Goal: Transaction & Acquisition: Purchase product/service

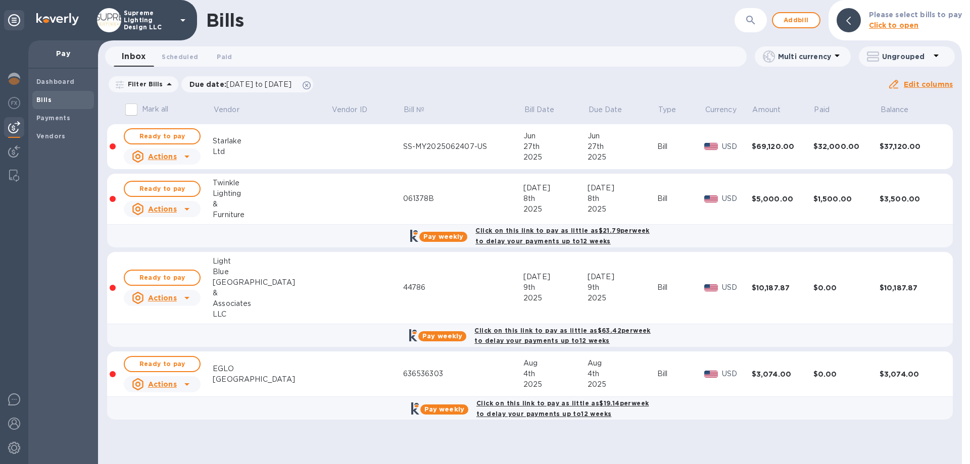
click at [165, 20] on p "Supreme Lighting Design LLC" at bounding box center [149, 20] width 51 height 21
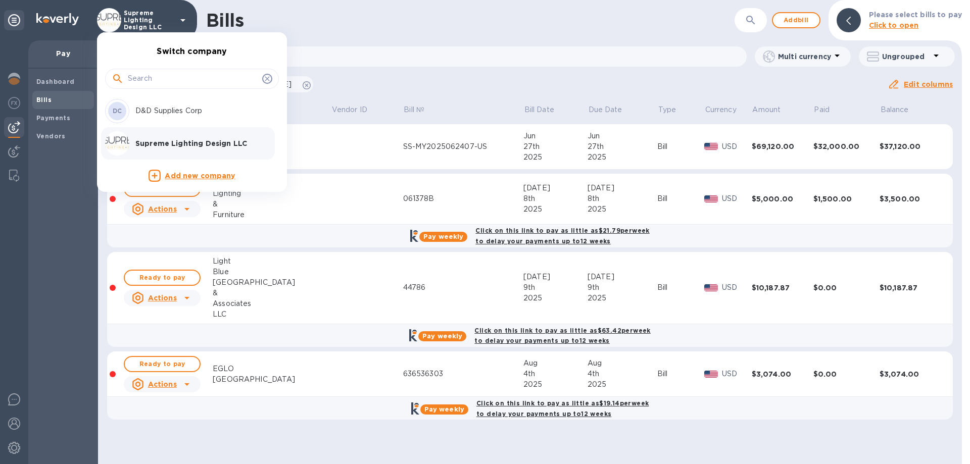
click at [150, 110] on p "D&D Supplies Corp" at bounding box center [198, 111] width 127 height 11
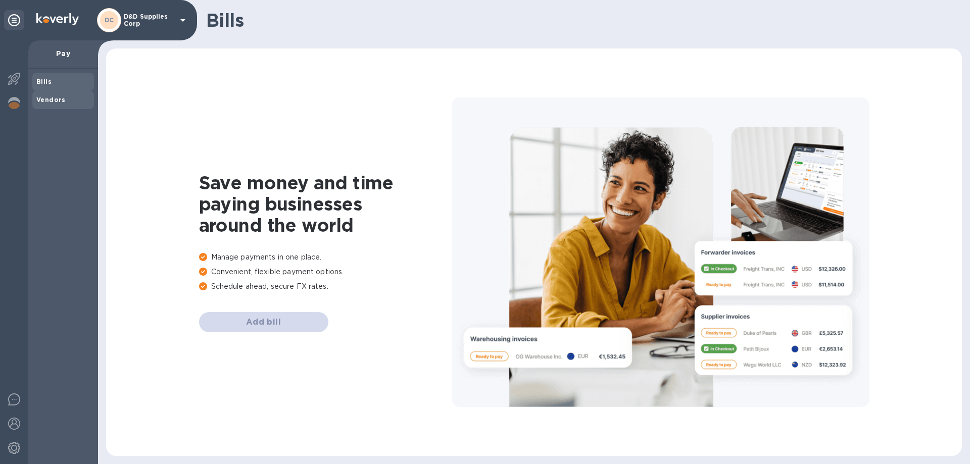
click at [52, 100] on b "Vendors" at bounding box center [50, 100] width 29 height 8
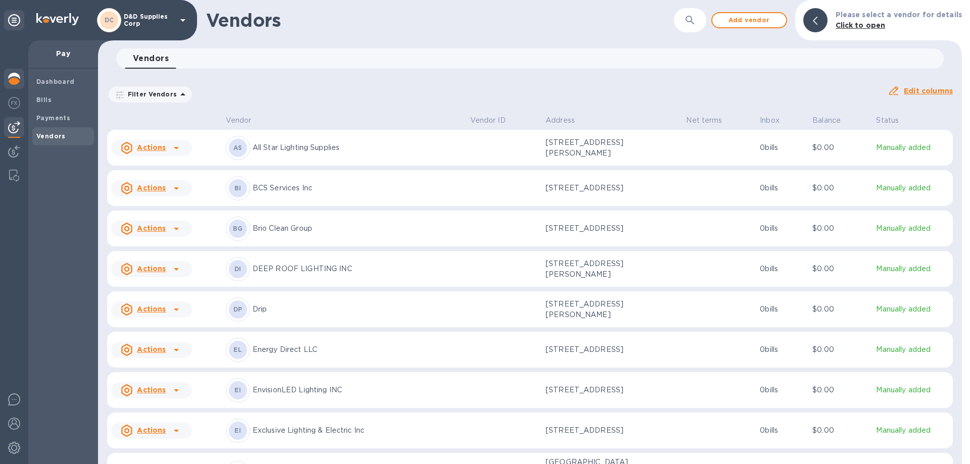
click at [14, 76] on img at bounding box center [14, 79] width 12 height 12
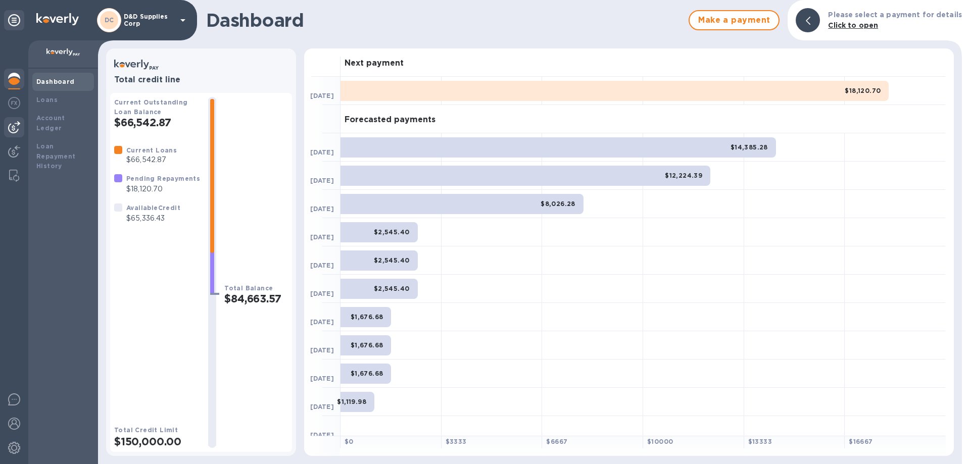
click at [10, 125] on img at bounding box center [14, 127] width 12 height 12
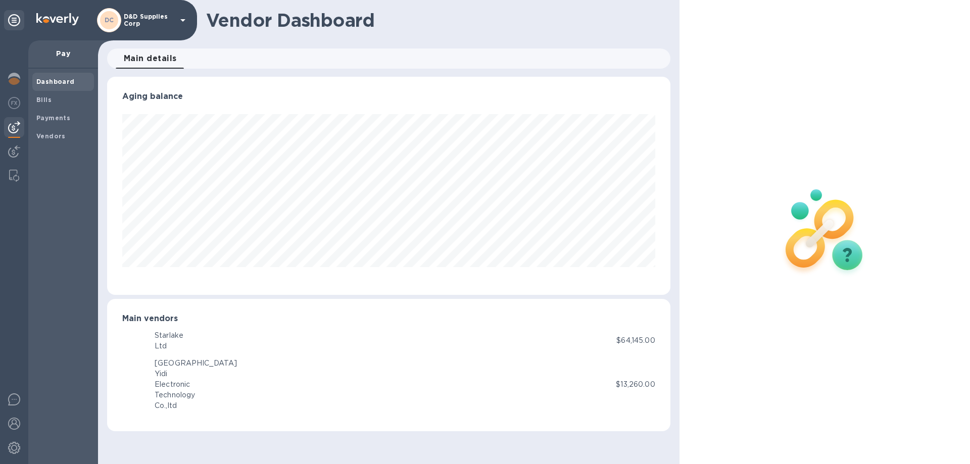
scroll to position [218, 563]
click at [53, 134] on b "Vendors" at bounding box center [50, 136] width 29 height 8
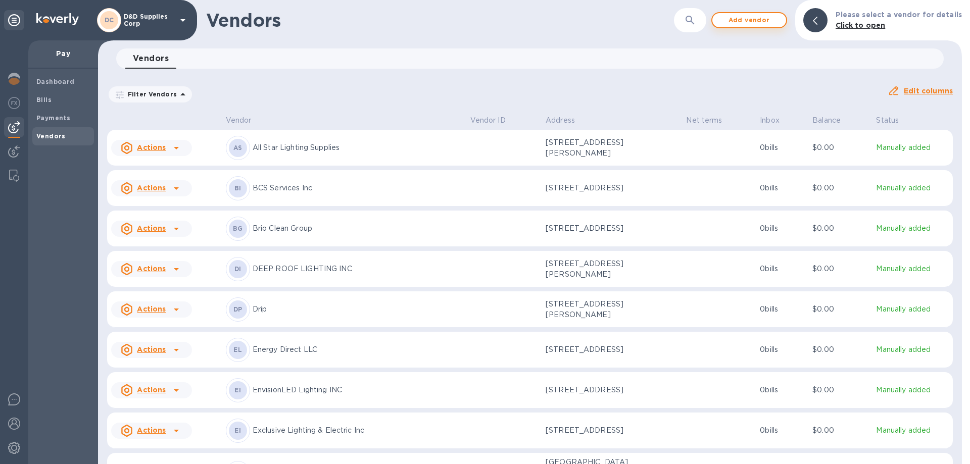
click at [755, 23] on span "Add vendor" at bounding box center [750, 20] width 58 height 12
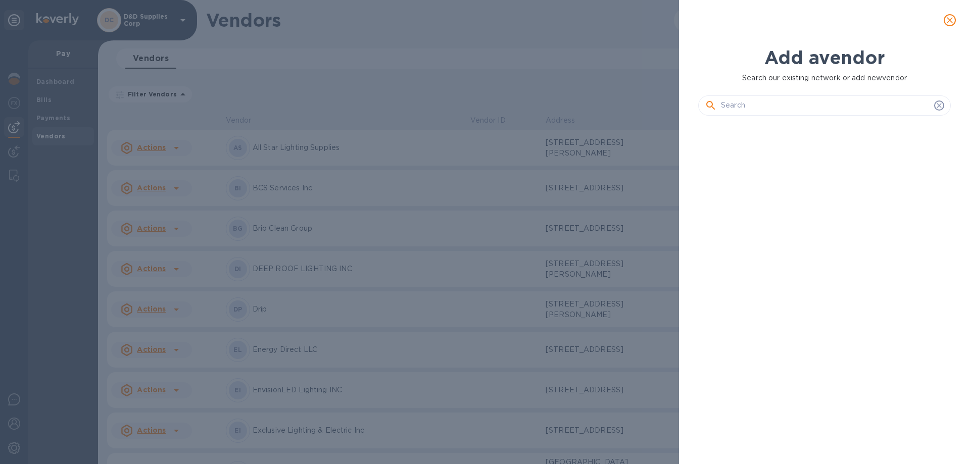
scroll to position [306, 257]
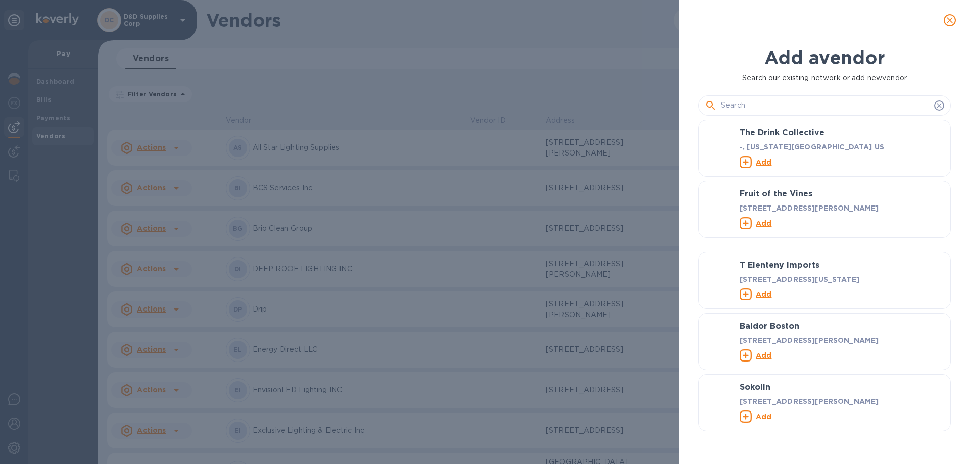
click at [755, 103] on input "text" at bounding box center [825, 105] width 209 height 15
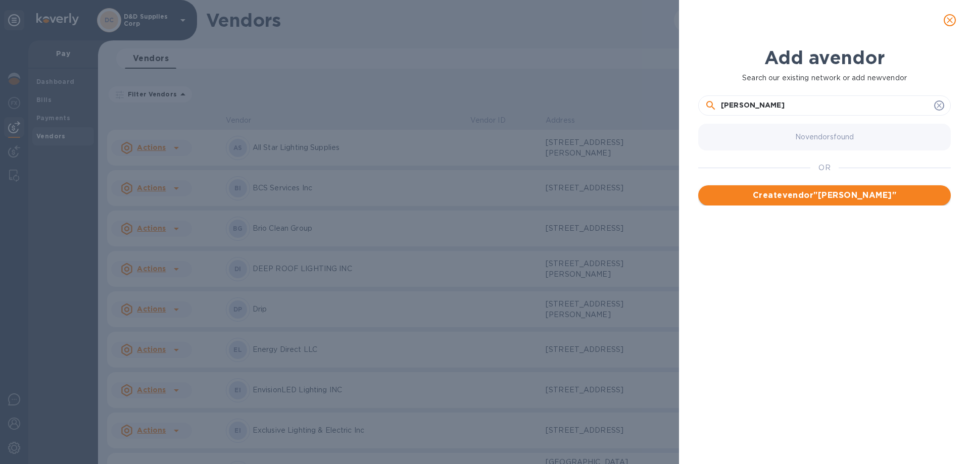
type input "[PERSON_NAME]"
click at [805, 193] on span "Create vendor " [PERSON_NAME] "" at bounding box center [824, 195] width 236 height 12
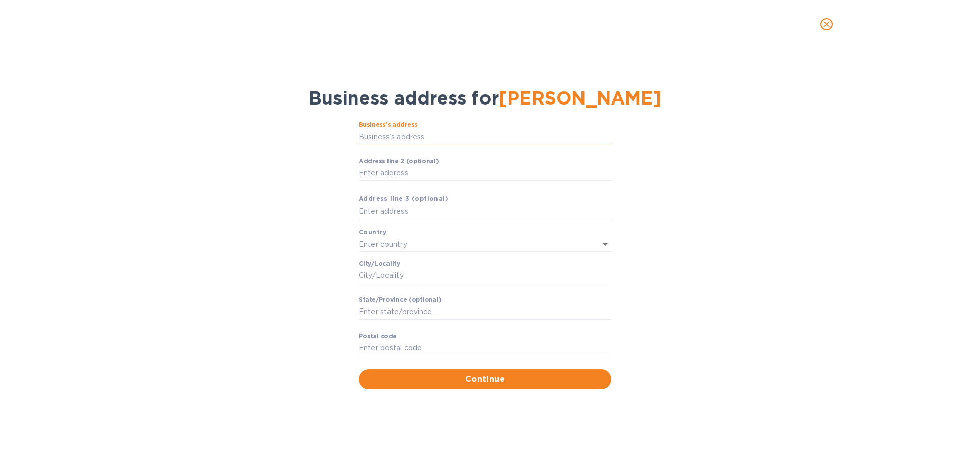
click at [389, 138] on input "Business’s аddress" at bounding box center [485, 136] width 253 height 15
type input "[STREET_ADDRESS]"
type input "[GEOGRAPHIC_DATA]"
type input "NY"
type input "11374"
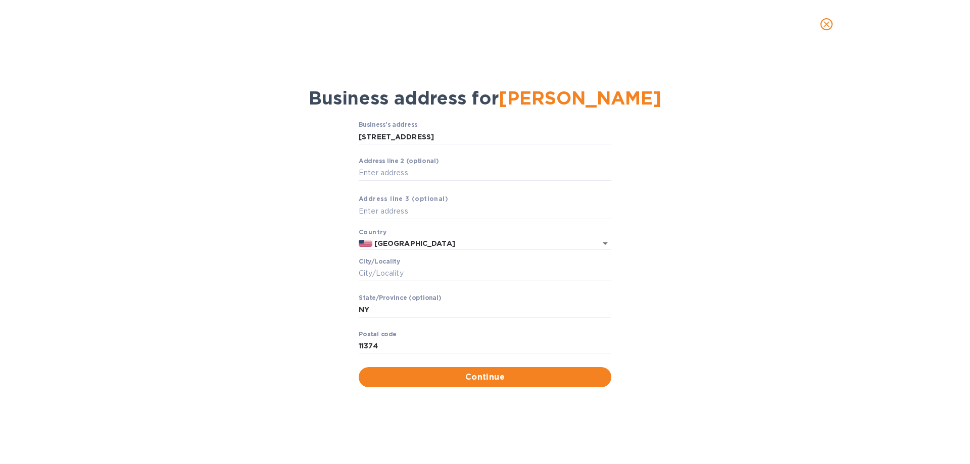
click at [405, 278] on input "Сity/Locаlity" at bounding box center [485, 273] width 253 height 15
click at [449, 138] on input "[STREET_ADDRESS]" at bounding box center [485, 136] width 253 height 15
click at [463, 137] on input "[STREET_ADDRESS]" at bounding box center [485, 136] width 253 height 15
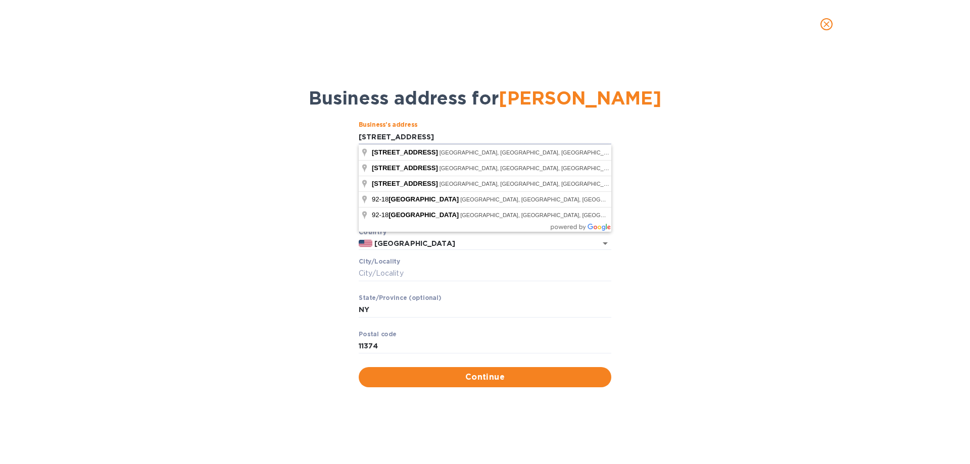
click at [293, 134] on div "Business’s аddress [STREET_ADDRESS] ​ Аddress line 2 (optional) ​ Аddress line …" at bounding box center [485, 254] width 944 height 278
drag, startPoint x: 379, startPoint y: 137, endPoint x: 338, endPoint y: 138, distance: 41.4
click at [338, 138] on div "Business’s аddress [STREET_ADDRESS] ​ Аddress line 2 (optional) ​ Аddress line …" at bounding box center [485, 254] width 944 height 278
type input "1"
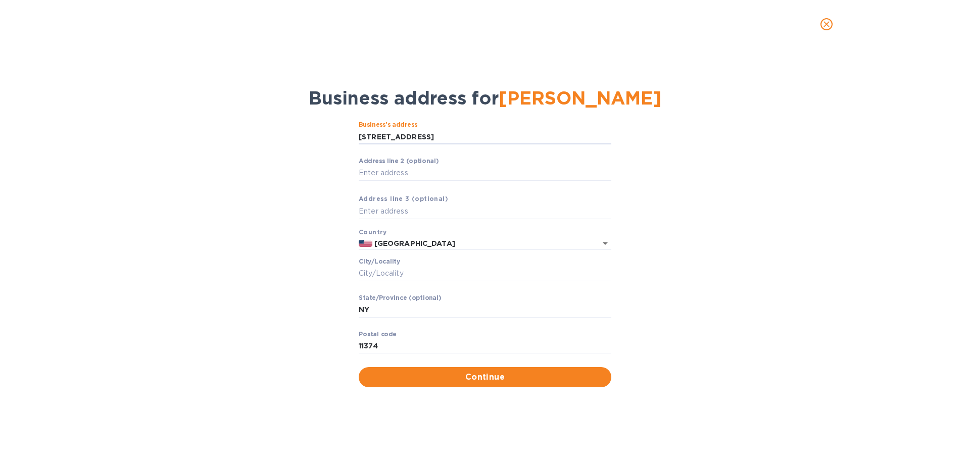
drag, startPoint x: 376, startPoint y: 138, endPoint x: 352, endPoint y: 138, distance: 24.3
click at [352, 138] on div "Business’s аddress [STREET_ADDRESS] ​ Аddress line 2 (optional) ​ Аddress line …" at bounding box center [485, 254] width 944 height 278
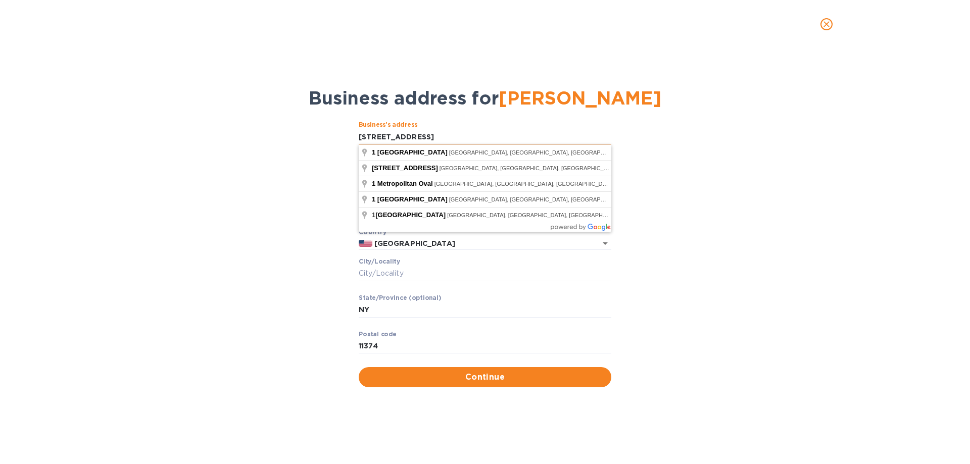
click at [361, 139] on input "[STREET_ADDRESS]" at bounding box center [485, 136] width 253 height 15
click at [364, 135] on input "[STREET_ADDRESS]" at bounding box center [485, 136] width 253 height 15
click at [371, 135] on input "[STREET_ADDRESS]" at bounding box center [485, 136] width 253 height 15
click at [475, 137] on input "[STREET_ADDRESS]" at bounding box center [485, 136] width 253 height 15
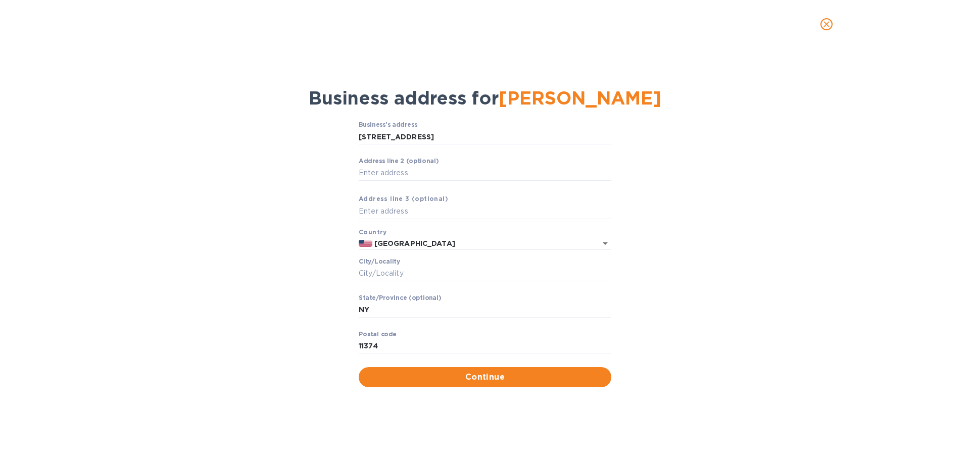
type input "[GEOGRAPHIC_DATA]"
click at [396, 346] on input "Pоstal cоde" at bounding box center [485, 346] width 253 height 15
click at [360, 135] on input "[GEOGRAPHIC_DATA]" at bounding box center [485, 136] width 253 height 15
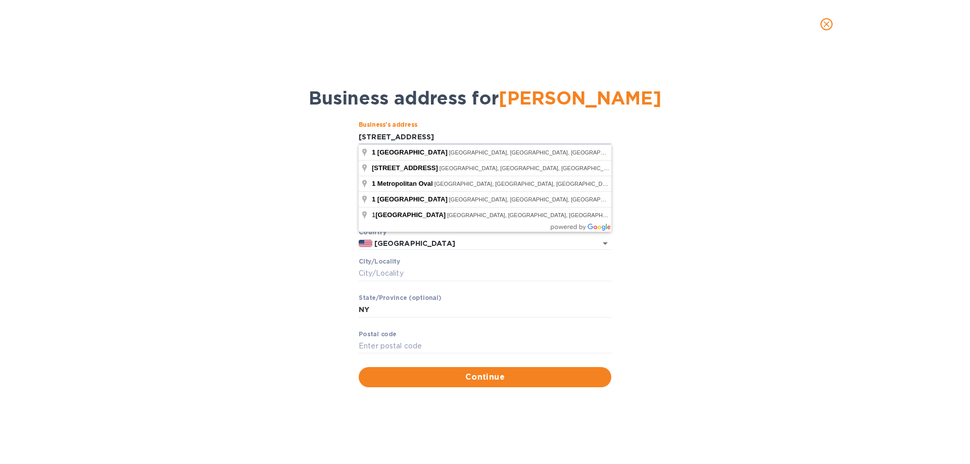
click at [358, 138] on div "Business’s аddress 1Metropolitan Avenue ​ Аddress line 2 (optional) ​ Аddress l…" at bounding box center [485, 254] width 944 height 278
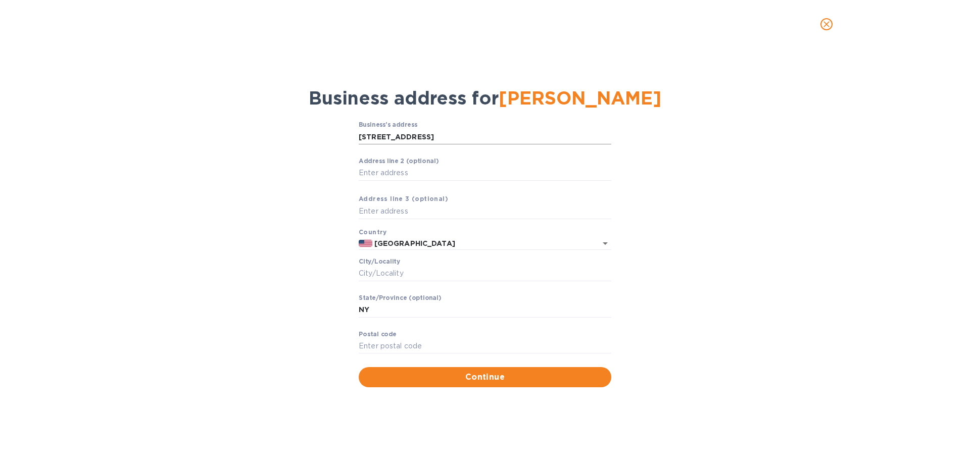
click at [362, 137] on input "[STREET_ADDRESS]" at bounding box center [485, 136] width 253 height 15
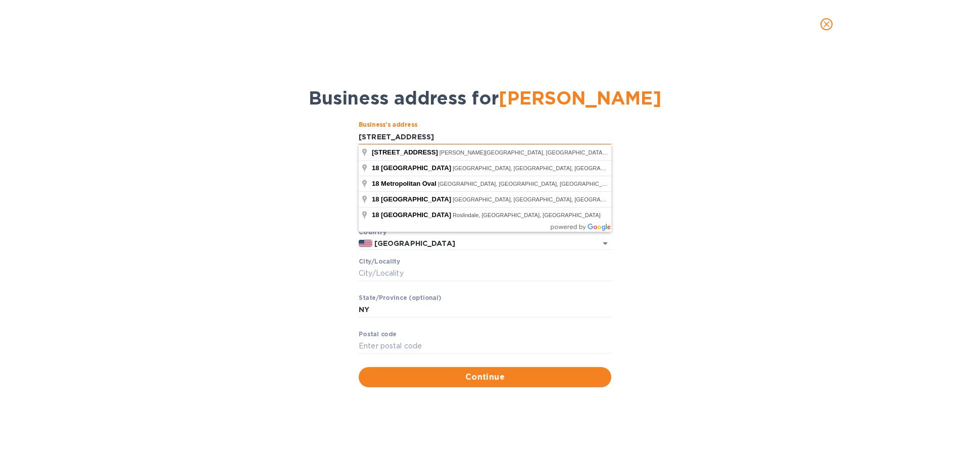
click at [366, 136] on input "[STREET_ADDRESS]" at bounding box center [485, 136] width 253 height 15
click at [372, 137] on input "[STREET_ADDRESS]" at bounding box center [485, 136] width 253 height 15
click at [374, 135] on input "[GEOGRAPHIC_DATA]" at bounding box center [485, 136] width 253 height 15
type input "[STREET_ADDRESS]"
click at [347, 144] on div "Business’s аddress [STREET_ADDRESS] ​ Аddress line 2 (optional) ​ Аddress line …" at bounding box center [485, 254] width 944 height 278
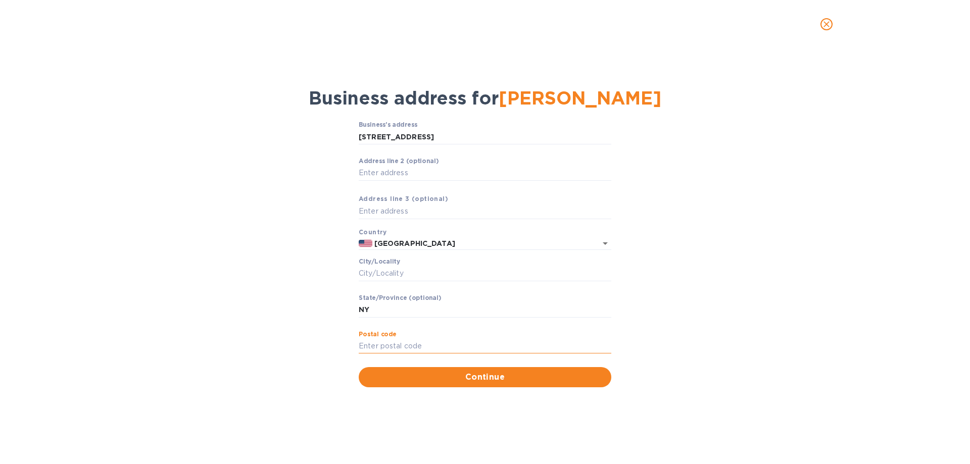
click at [385, 350] on input "Pоstal cоde" at bounding box center [485, 346] width 253 height 15
type input "11415"
click at [371, 272] on input "Сity/Locаlity" at bounding box center [485, 273] width 253 height 15
type input "Queens"
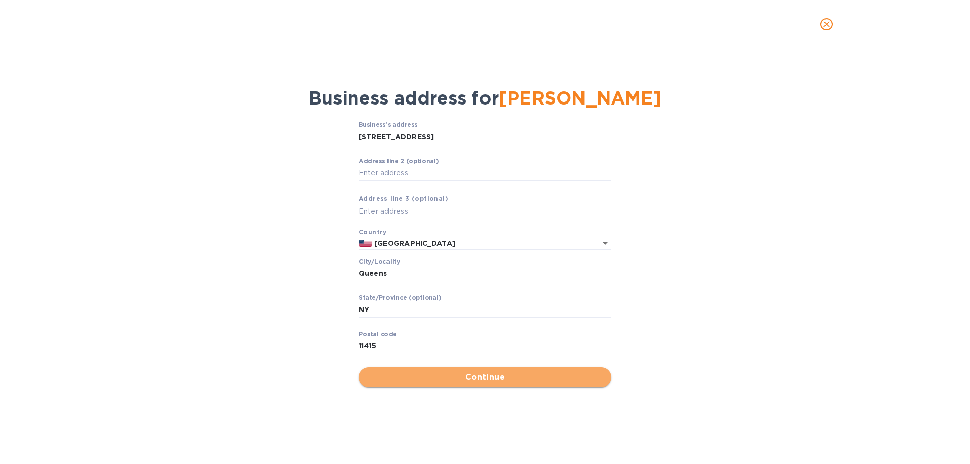
click at [485, 382] on span "Continue" at bounding box center [485, 377] width 236 height 12
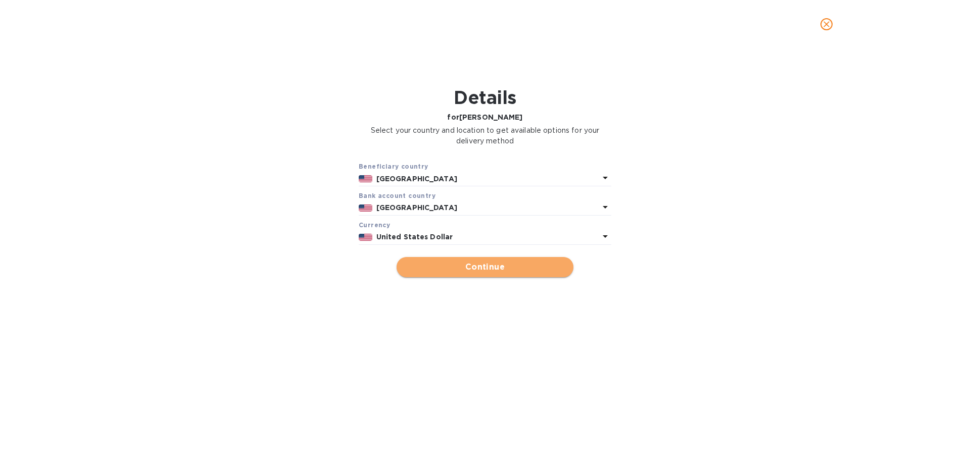
click at [466, 264] on span "Continue" at bounding box center [485, 267] width 161 height 12
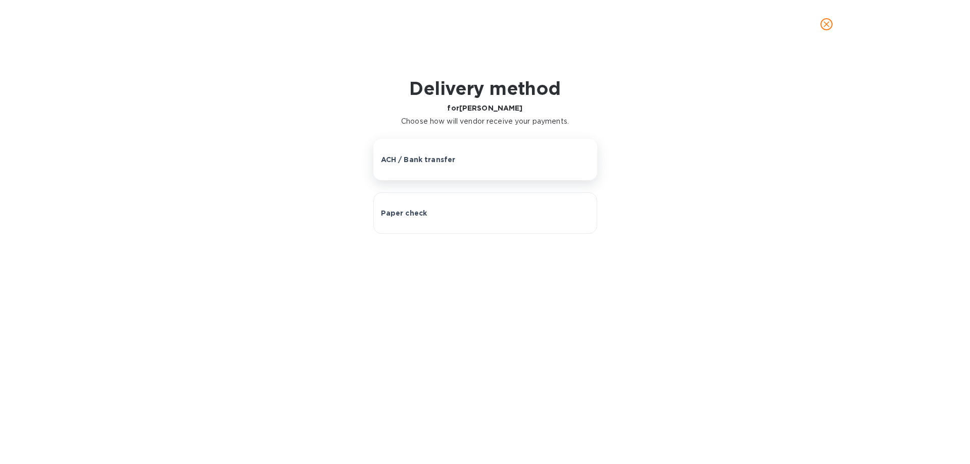
click at [449, 170] on button "ACH / Bank transfer" at bounding box center [485, 159] width 224 height 41
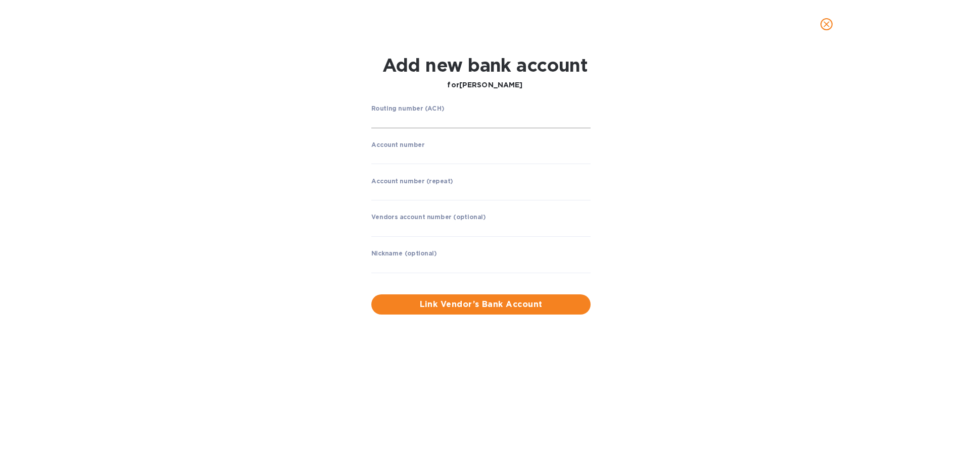
click at [395, 122] on input "string" at bounding box center [480, 120] width 219 height 15
type input "041215663"
click at [433, 160] on input "string" at bounding box center [480, 156] width 219 height 15
type input "1297006583836"
click at [421, 190] on input "string" at bounding box center [480, 192] width 219 height 15
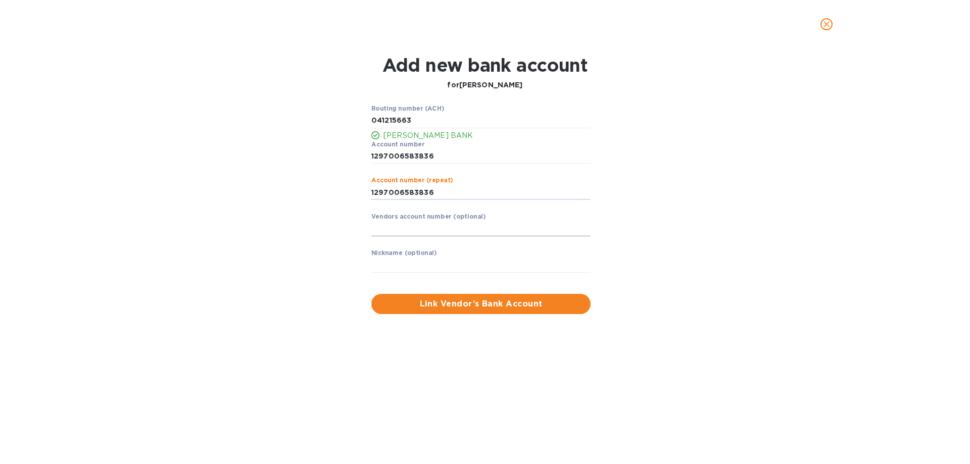
type input "1297006583836"
click at [461, 231] on input "text" at bounding box center [480, 228] width 219 height 15
click at [458, 307] on span "Link Vendor’s Bank Account" at bounding box center [480, 304] width 203 height 12
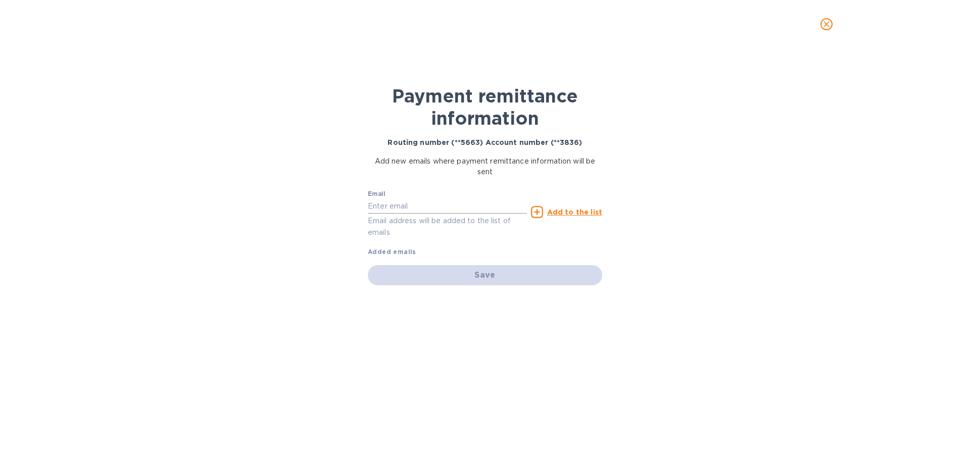
click at [453, 208] on input "text" at bounding box center [447, 206] width 159 height 15
type input "[EMAIL_ADDRESS][DOMAIN_NAME]"
click at [583, 212] on u "Add to the list" at bounding box center [574, 212] width 55 height 8
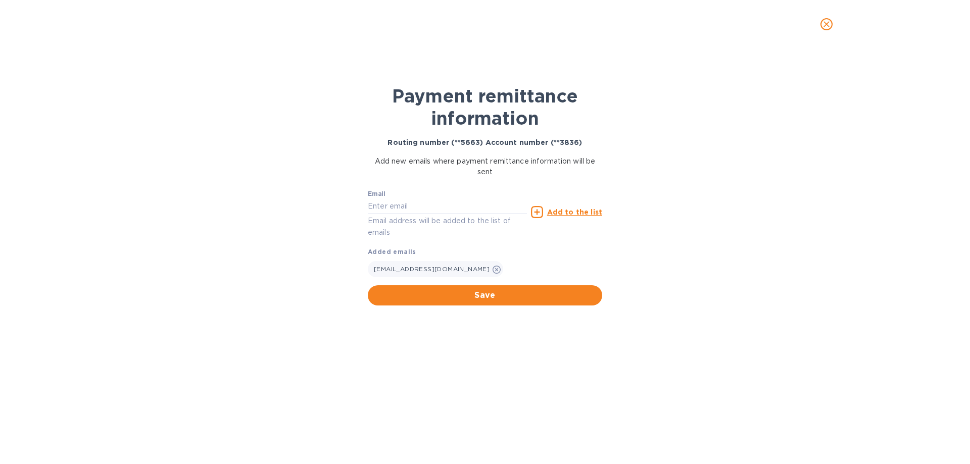
click at [484, 296] on span "Save" at bounding box center [485, 296] width 218 height 12
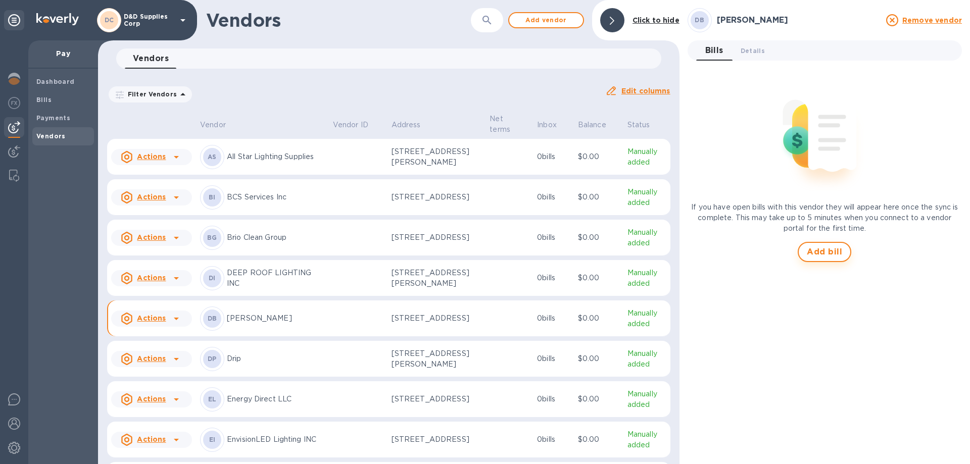
click at [831, 249] on span "Add bill" at bounding box center [824, 252] width 35 height 12
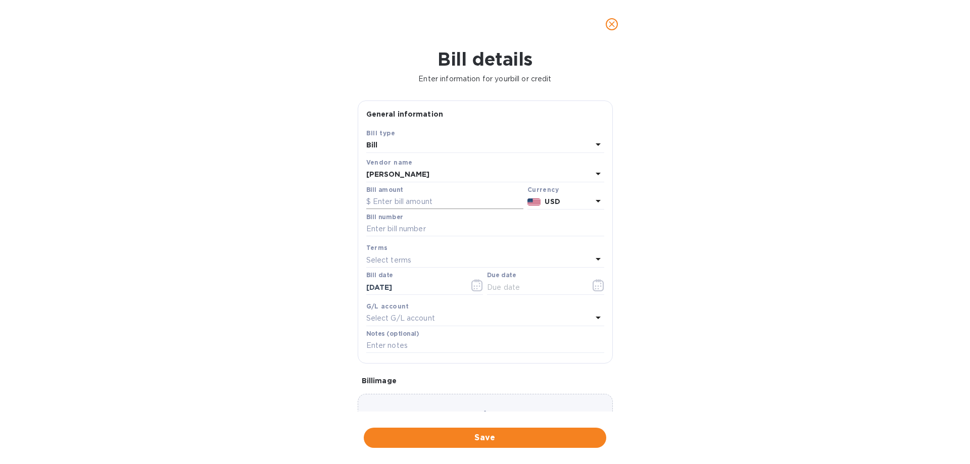
click at [383, 200] on input "text" at bounding box center [444, 202] width 157 height 15
type input "16,587"
click at [398, 227] on input "text" at bounding box center [485, 229] width 238 height 15
type input "081225"
click at [597, 287] on icon "button" at bounding box center [599, 285] width 12 height 12
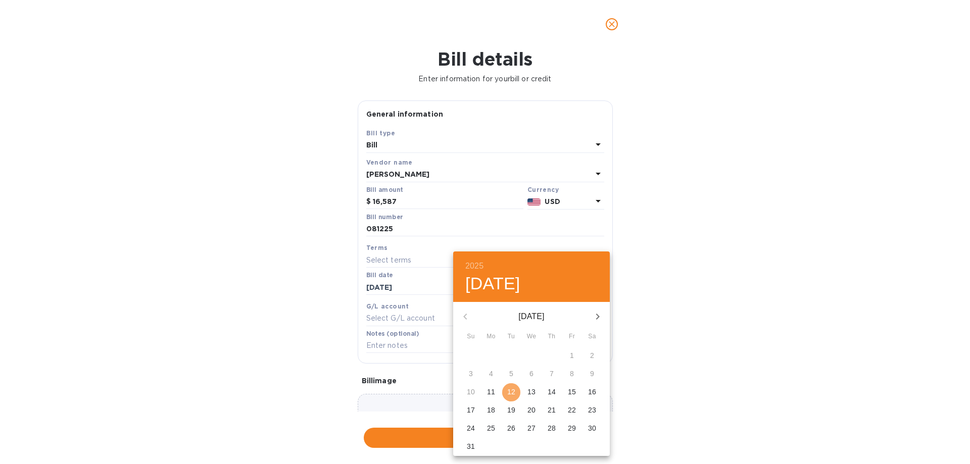
click at [509, 393] on p "12" at bounding box center [511, 392] width 8 height 10
type input "[DATE]"
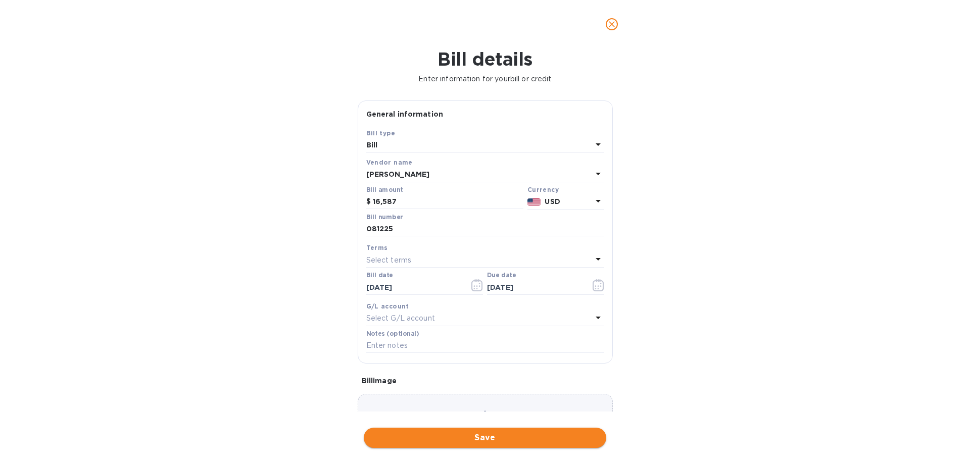
click at [455, 439] on span "Save" at bounding box center [485, 438] width 226 height 12
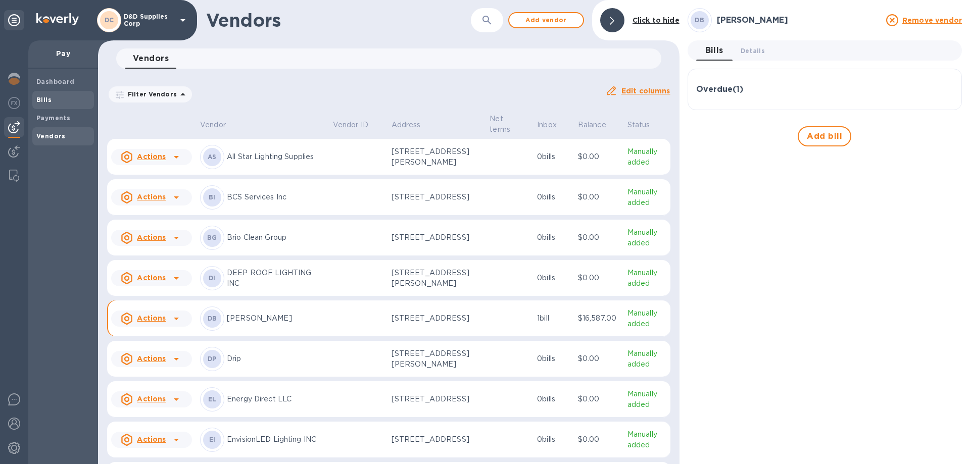
click at [65, 103] on span "Bills" at bounding box center [63, 100] width 54 height 10
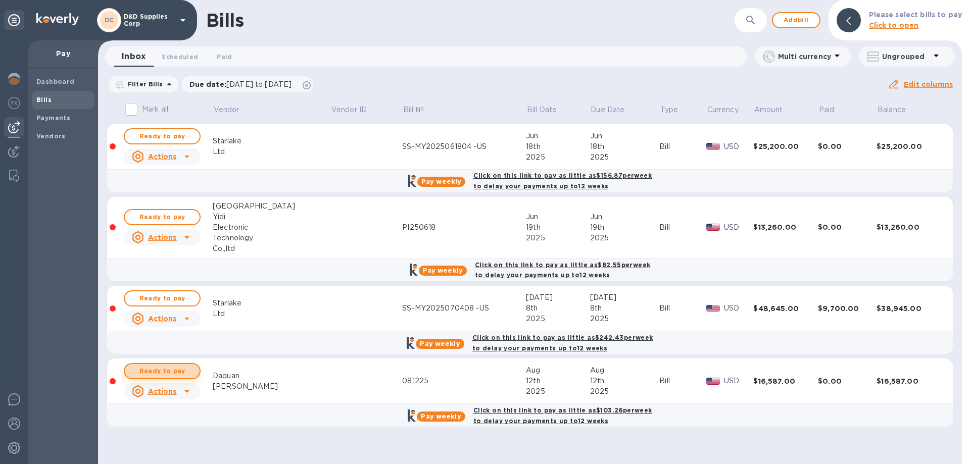
click at [173, 372] on span "Ready to pay" at bounding box center [162, 371] width 59 height 12
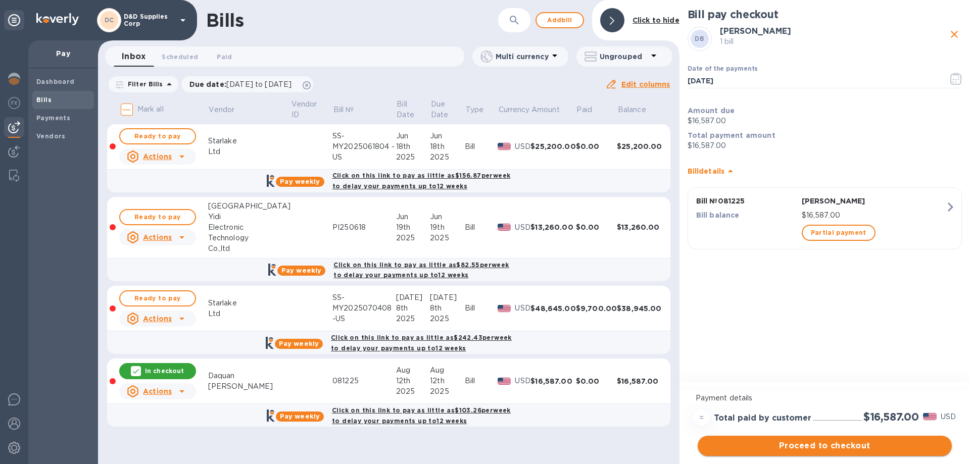
click at [845, 444] on span "Proceed to checkout" at bounding box center [825, 446] width 238 height 12
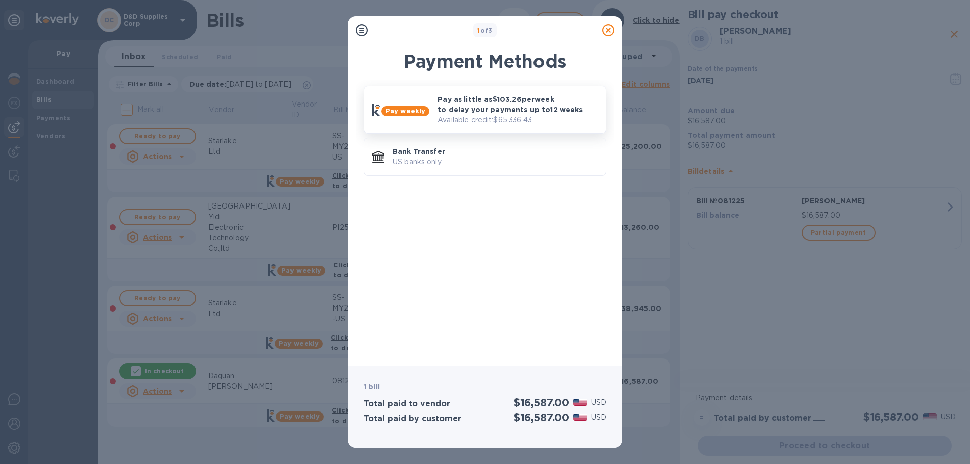
click at [462, 111] on p "Pay as little as $103.26 per week to delay your payments up to 12 weeks" at bounding box center [518, 104] width 160 height 20
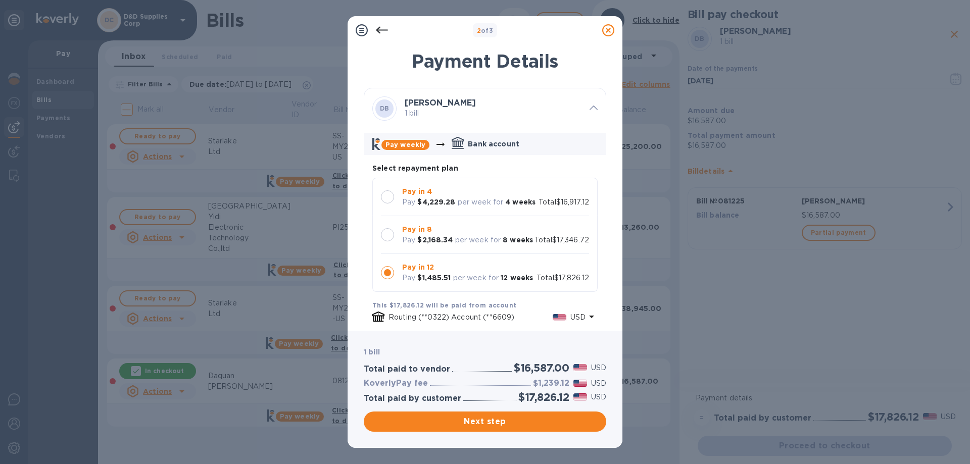
click at [444, 240] on b "$2,168.34" at bounding box center [434, 240] width 35 height 8
click at [478, 421] on span "Next step" at bounding box center [485, 422] width 226 height 12
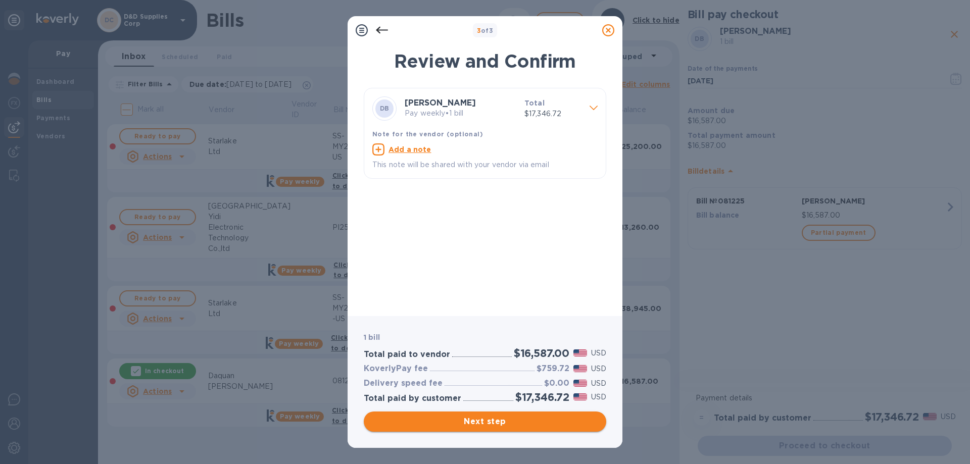
click at [482, 421] on span "Next step" at bounding box center [485, 422] width 226 height 12
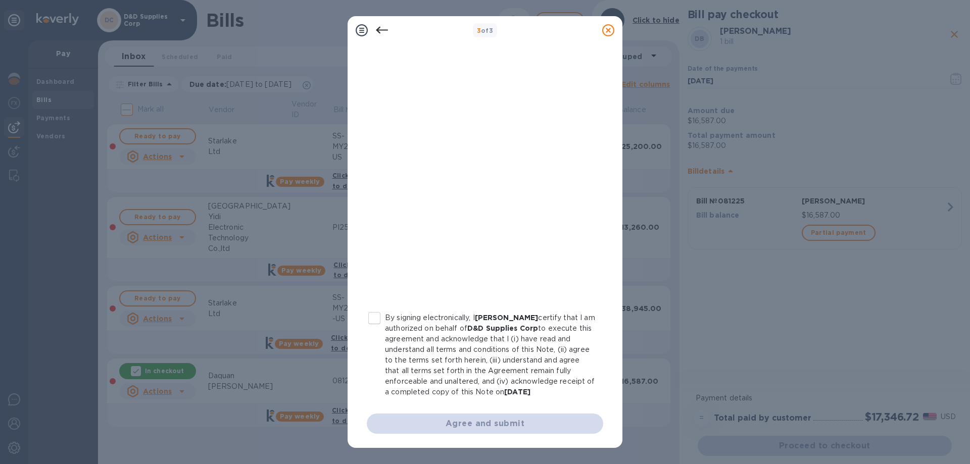
scroll to position [111, 0]
click at [376, 308] on input "By signing electronically, I [PERSON_NAME] certify that I am authorized on beha…" at bounding box center [374, 318] width 21 height 21
checkbox input "true"
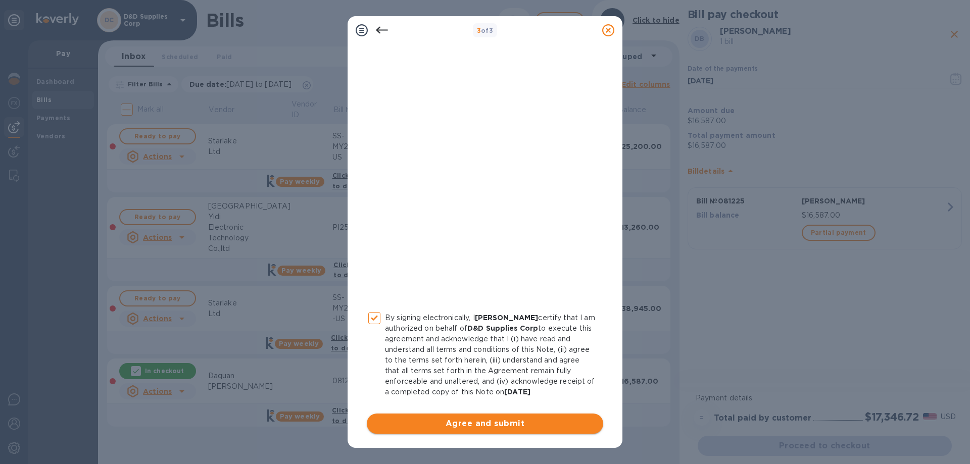
click at [481, 421] on span "Agree and submit" at bounding box center [485, 424] width 220 height 12
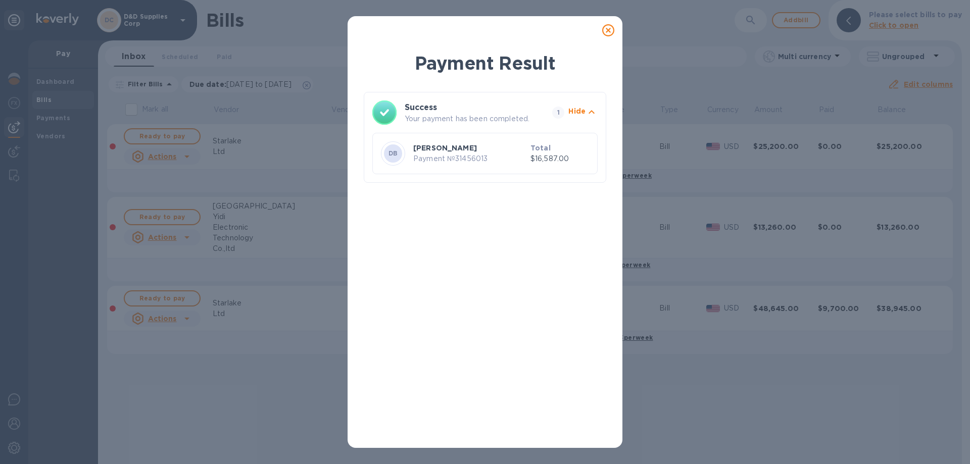
click at [610, 31] on icon at bounding box center [608, 30] width 12 height 12
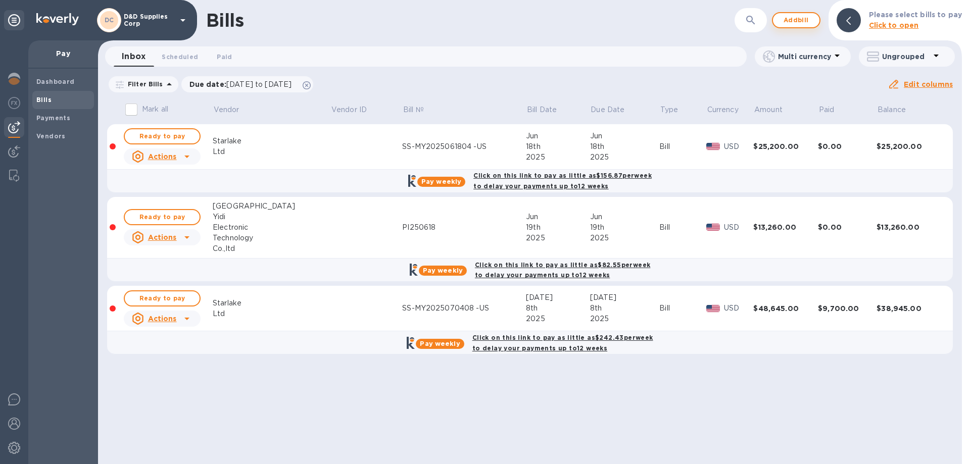
click at [792, 19] on span "Add bill" at bounding box center [796, 20] width 30 height 12
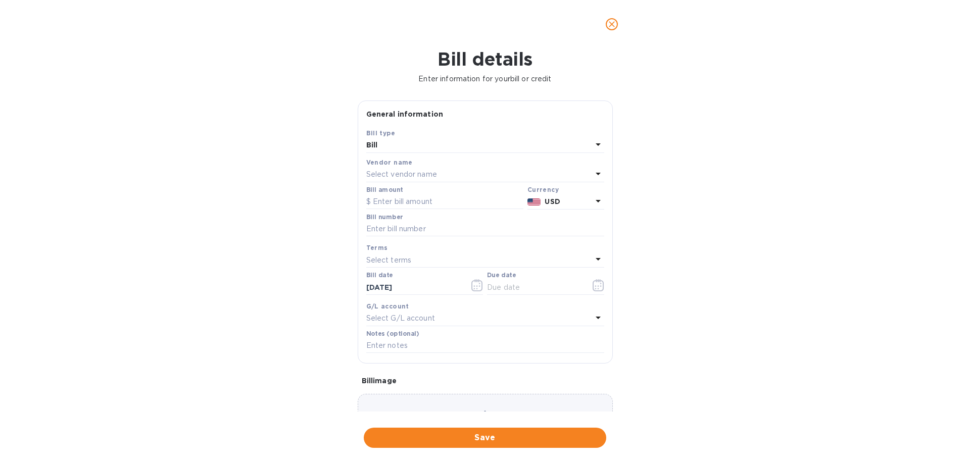
click at [613, 24] on icon "close" at bounding box center [612, 24] width 6 height 6
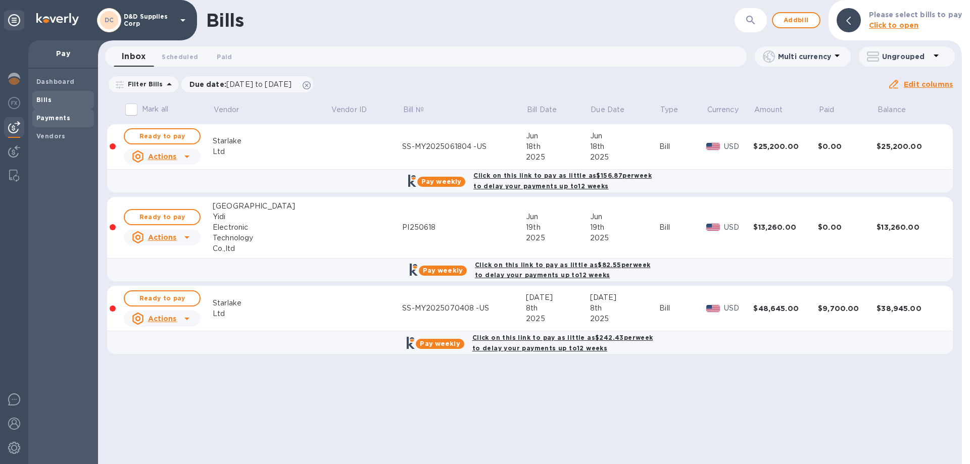
click at [47, 116] on b "Payments" at bounding box center [53, 118] width 34 height 8
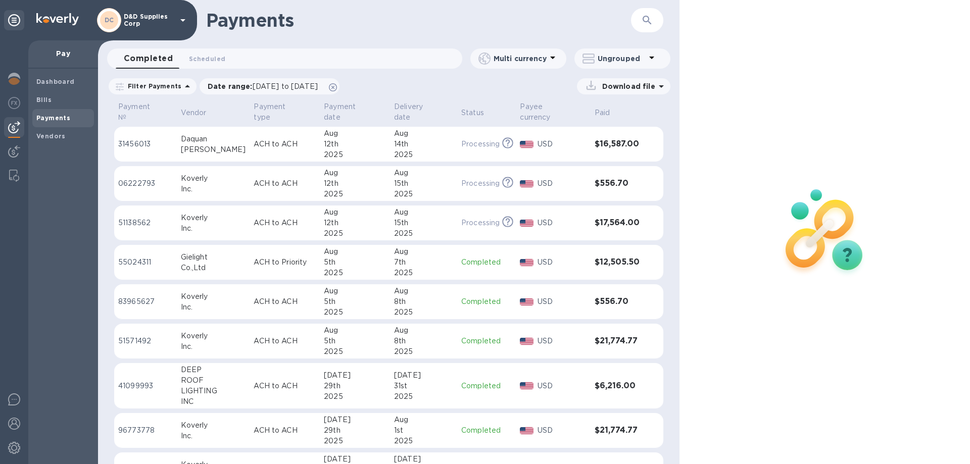
click at [433, 139] on div "14th" at bounding box center [423, 144] width 59 height 11
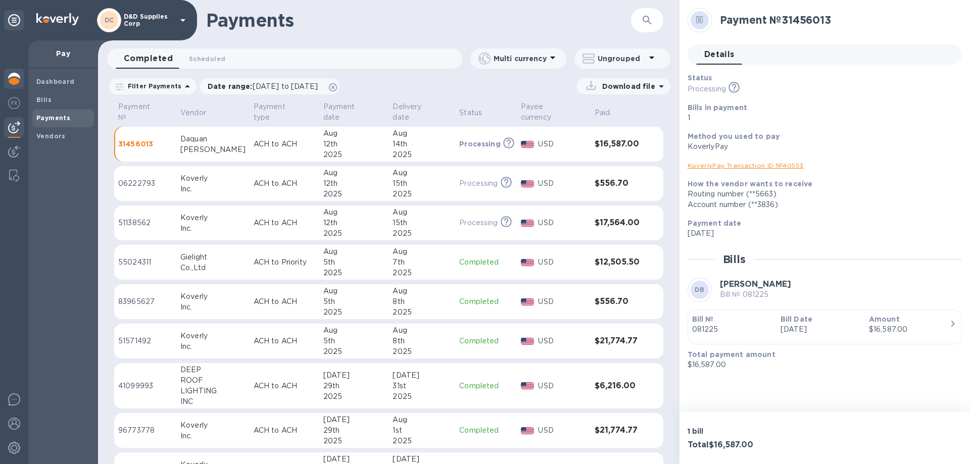
click at [6, 79] on div at bounding box center [14, 80] width 20 height 22
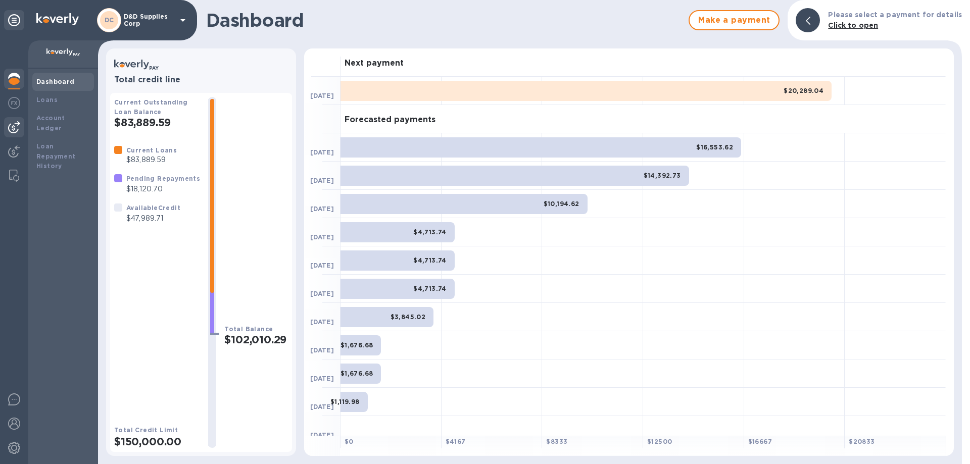
click at [16, 132] on img at bounding box center [14, 127] width 12 height 12
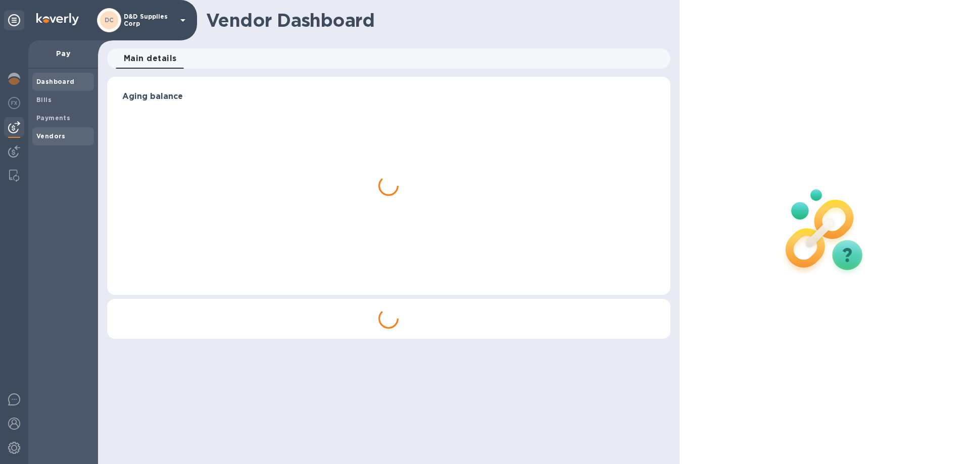
click at [60, 138] on b "Vendors" at bounding box center [50, 136] width 29 height 8
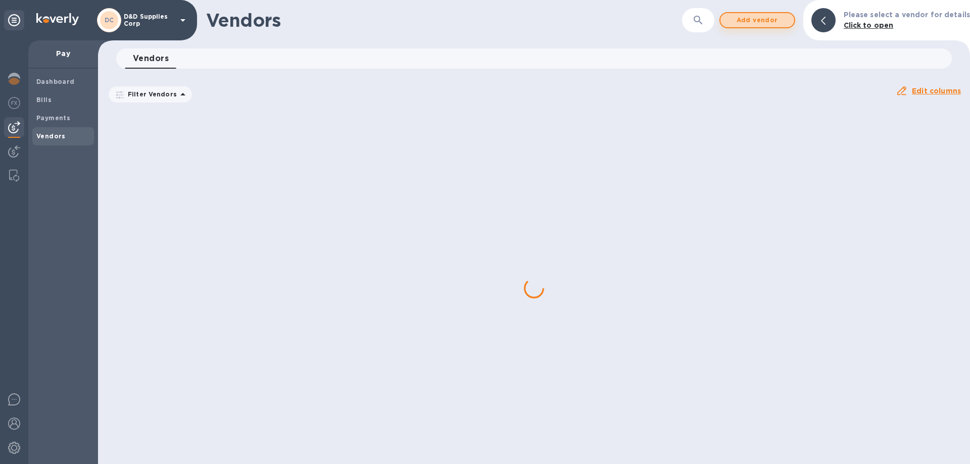
click at [762, 19] on span "Add vendor" at bounding box center [758, 20] width 58 height 12
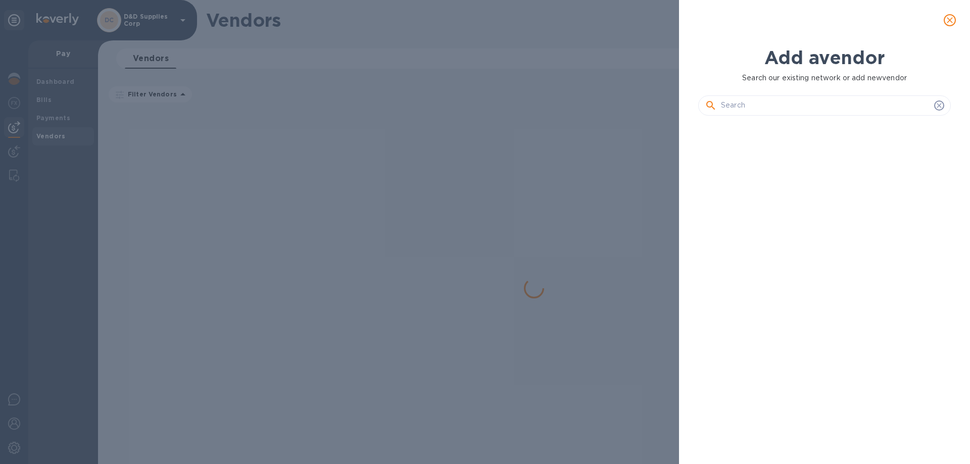
scroll to position [306, 257]
click at [761, 111] on input "text" at bounding box center [825, 105] width 209 height 15
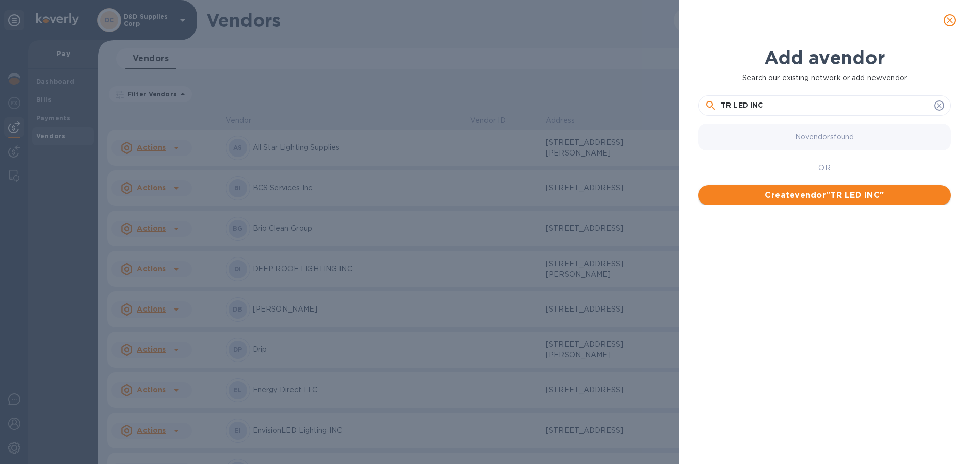
type input "TR LED INC"
click at [791, 195] on button "Create vendor " TR LED INC "" at bounding box center [824, 195] width 253 height 20
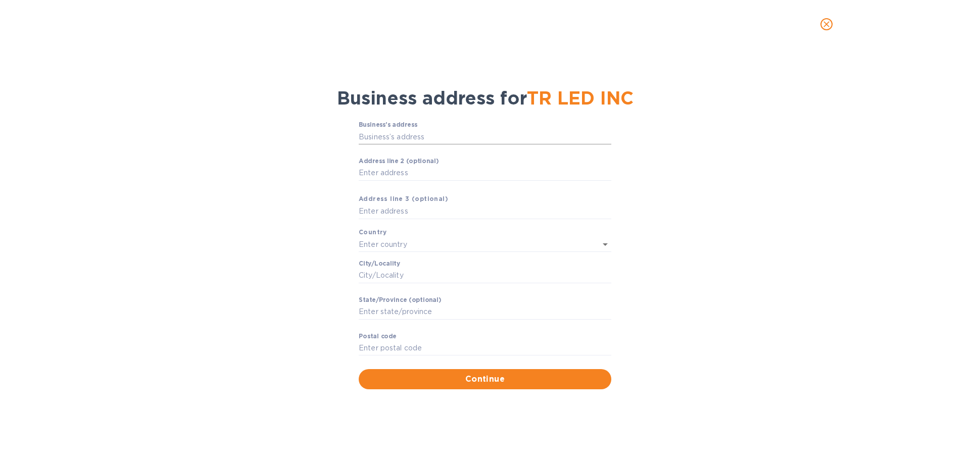
click at [429, 142] on input "Business’s аddress" at bounding box center [485, 136] width 253 height 15
type input "2121 U.S. 9"
type input "[GEOGRAPHIC_DATA]"
type input "Toms River"
type input "NJ"
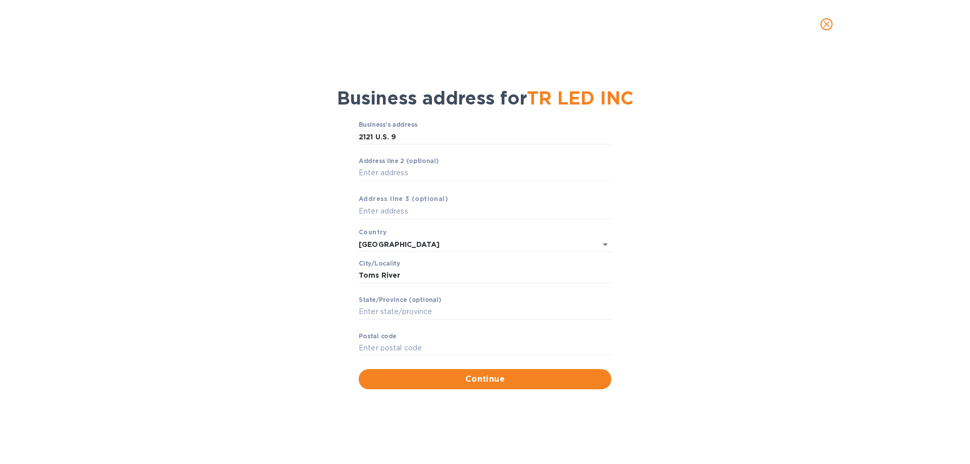
type input "08755"
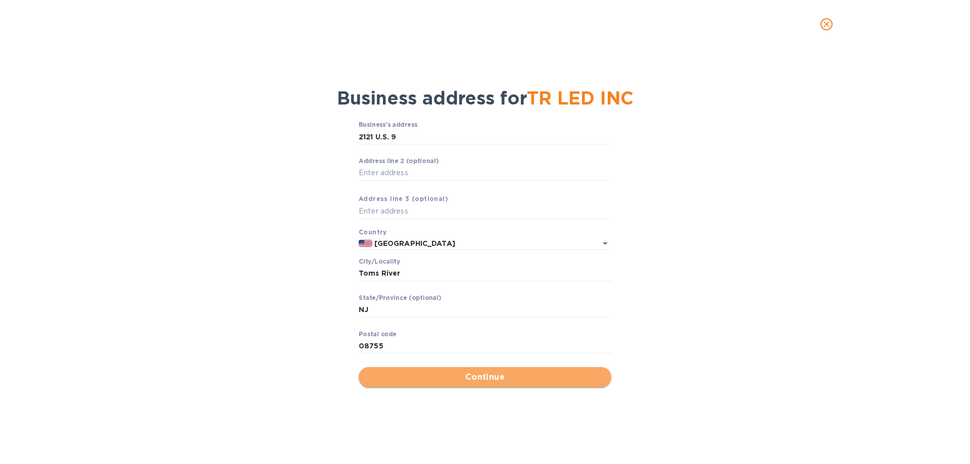
click at [463, 376] on span "Continue" at bounding box center [485, 377] width 236 height 12
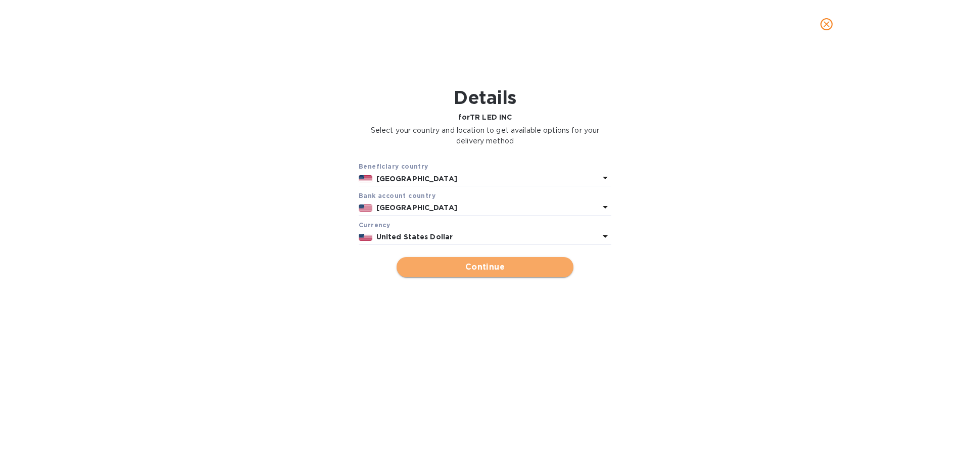
click at [479, 269] on span "Continue" at bounding box center [485, 267] width 161 height 12
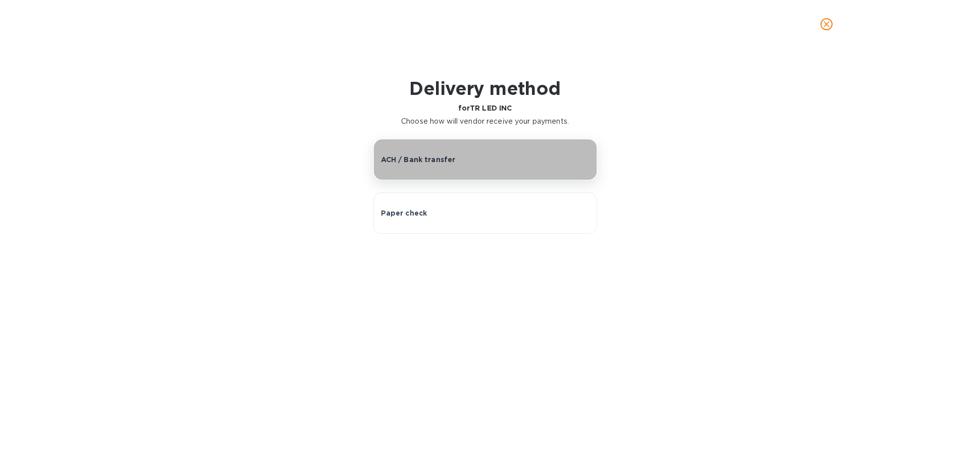
click at [420, 166] on button "ACH / Bank transfer" at bounding box center [485, 159] width 224 height 41
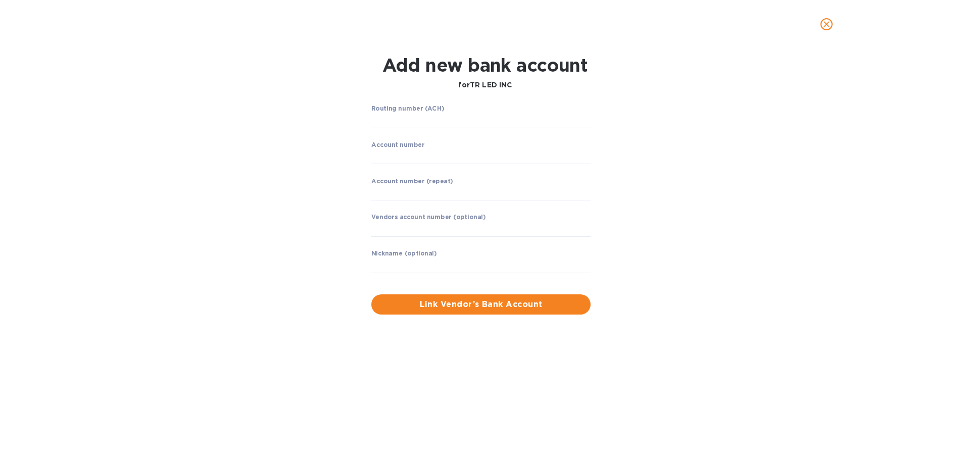
click at [406, 116] on input "string" at bounding box center [480, 120] width 219 height 15
type input "121000248"
click at [405, 157] on input "string" at bounding box center [480, 156] width 219 height 15
type input "5366406972"
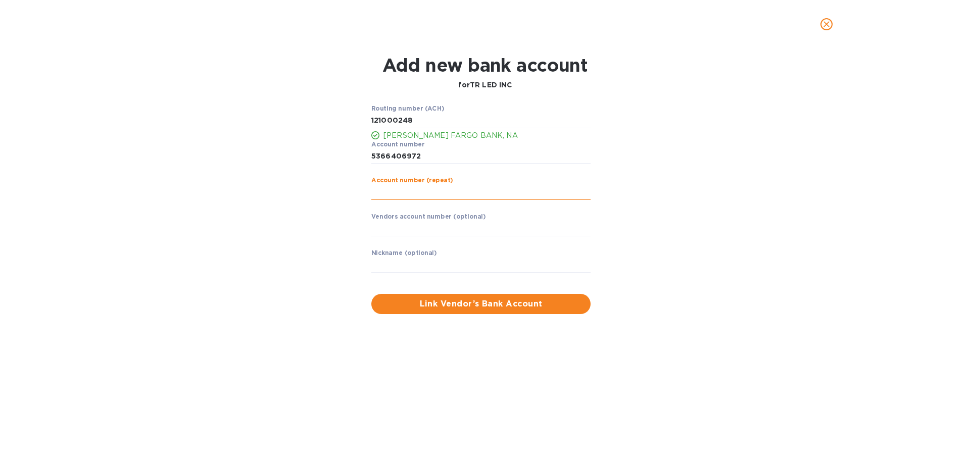
click at [412, 189] on input "string" at bounding box center [480, 192] width 219 height 15
type input "5366406972"
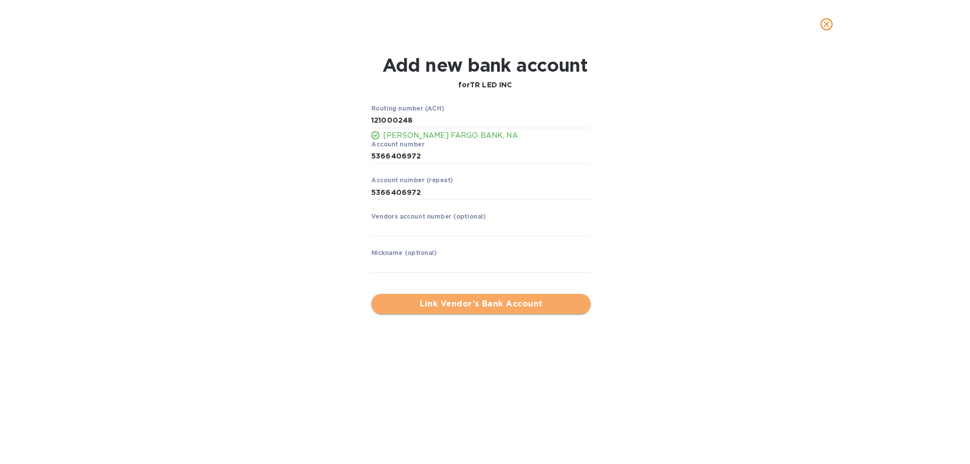
click at [457, 307] on span "Link Vendor’s Bank Account" at bounding box center [480, 304] width 203 height 12
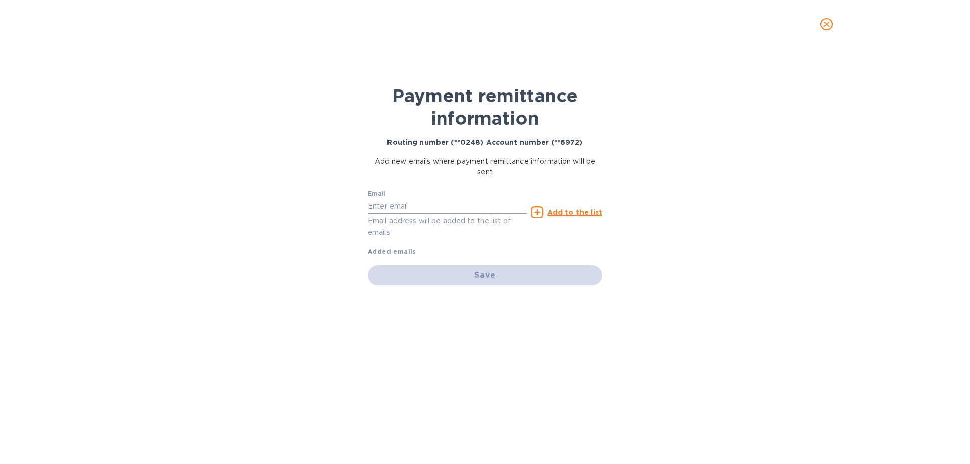
click at [444, 200] on input "text" at bounding box center [447, 206] width 159 height 15
click at [471, 209] on input "text" at bounding box center [447, 206] width 159 height 15
type input "[EMAIL_ADDRESS][DOMAIN_NAME]"
click at [581, 214] on u "Add to the list" at bounding box center [574, 212] width 55 height 8
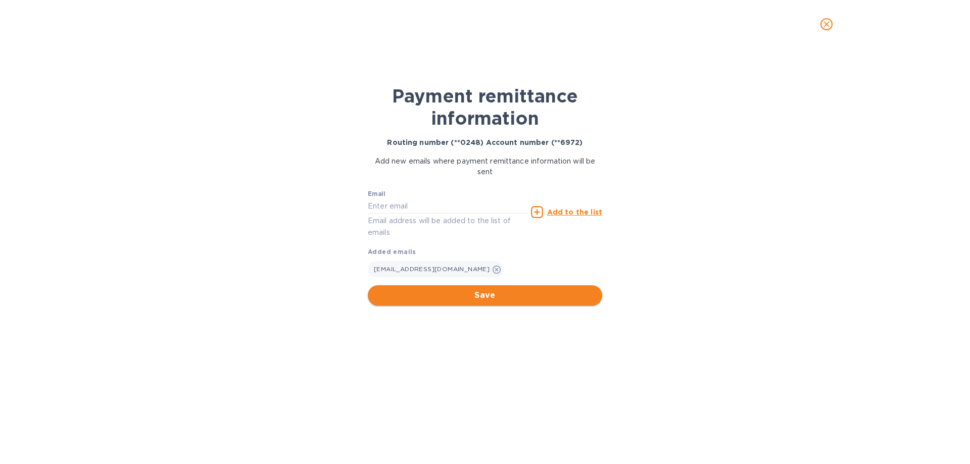
click at [506, 294] on span "Save" at bounding box center [485, 296] width 218 height 12
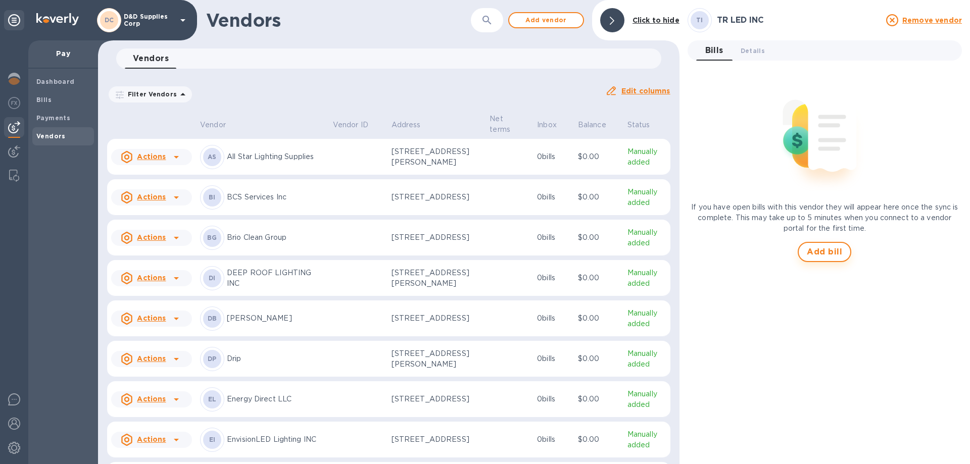
click at [833, 255] on span "Add bill" at bounding box center [824, 252] width 35 height 12
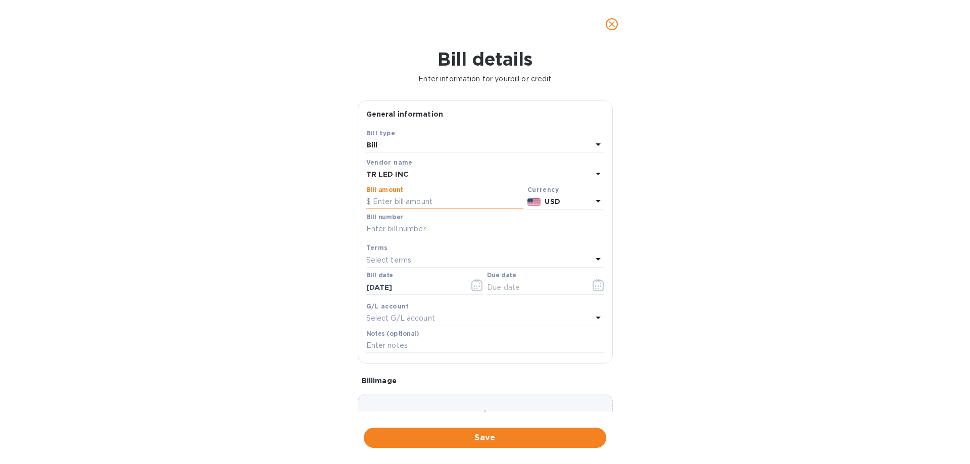
click at [424, 202] on input "text" at bounding box center [444, 202] width 157 height 15
type input "17,784"
paste input "Q008833"
type input "Q008833"
click at [597, 286] on icon "button" at bounding box center [599, 285] width 12 height 12
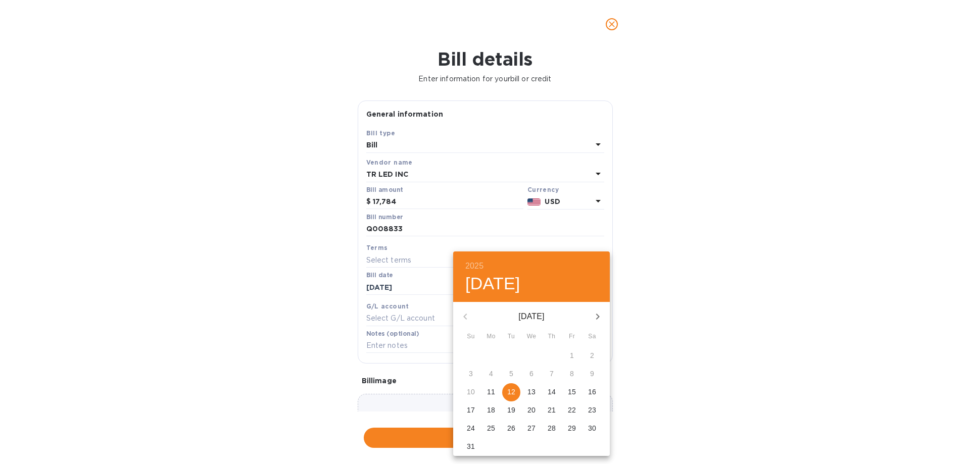
click at [510, 389] on p "12" at bounding box center [511, 392] width 8 height 10
type input "[DATE]"
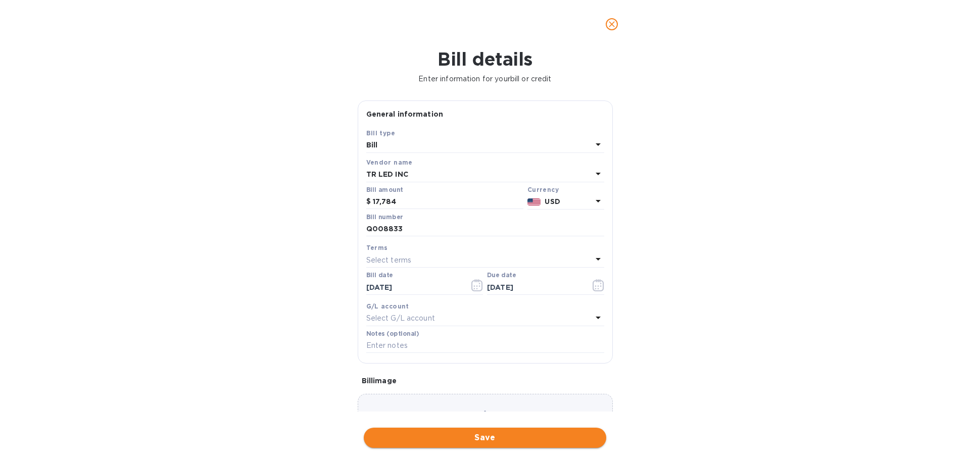
click at [453, 437] on span "Save" at bounding box center [485, 438] width 226 height 12
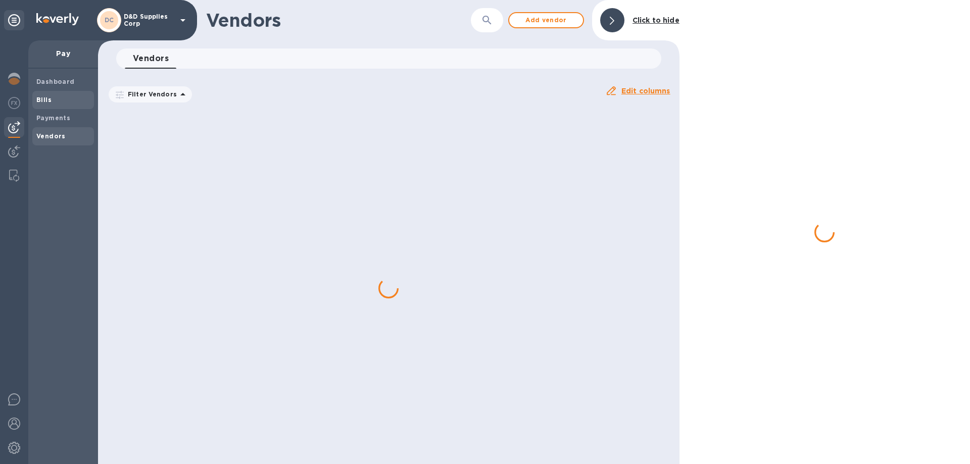
click at [62, 101] on span "Bills" at bounding box center [63, 100] width 54 height 10
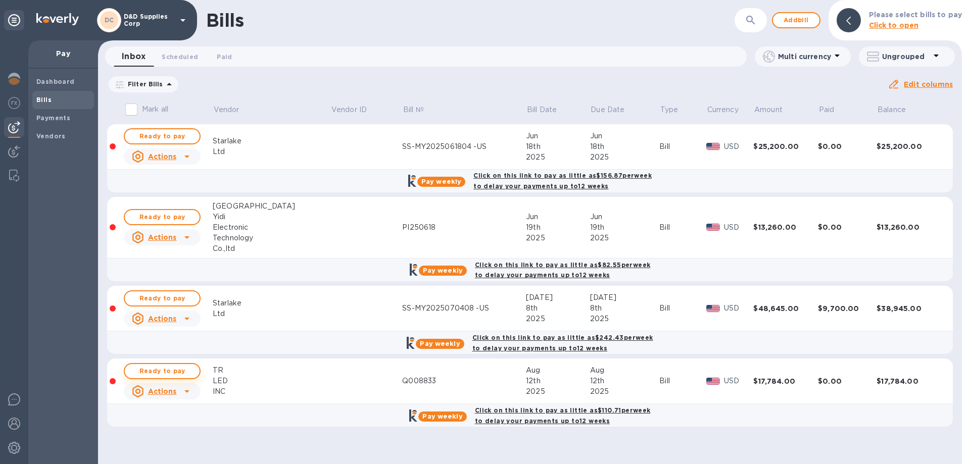
click at [164, 374] on span "Ready to pay" at bounding box center [162, 371] width 59 height 12
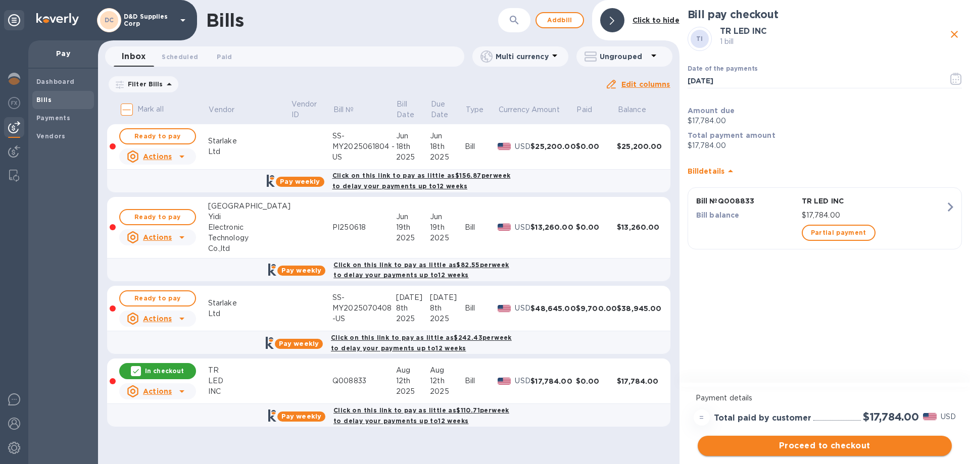
click at [837, 445] on span "Proceed to checkout" at bounding box center [825, 446] width 238 height 12
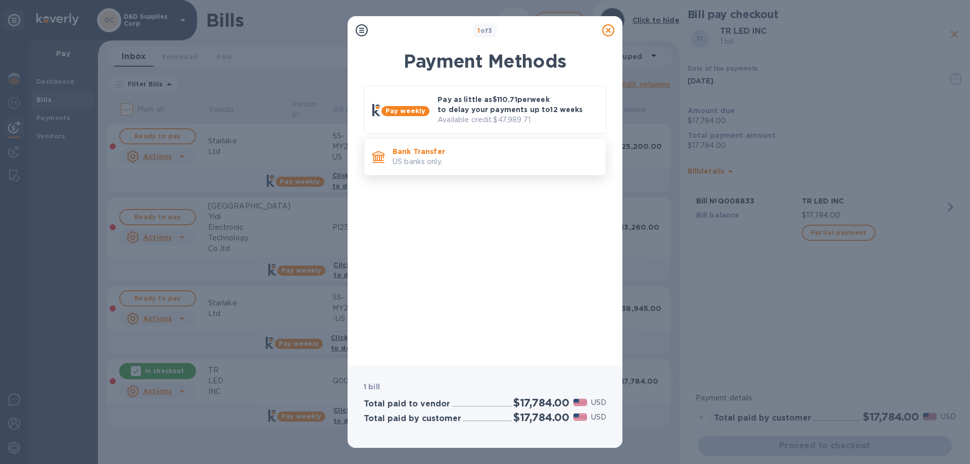
click at [493, 159] on p "US banks only." at bounding box center [495, 162] width 205 height 11
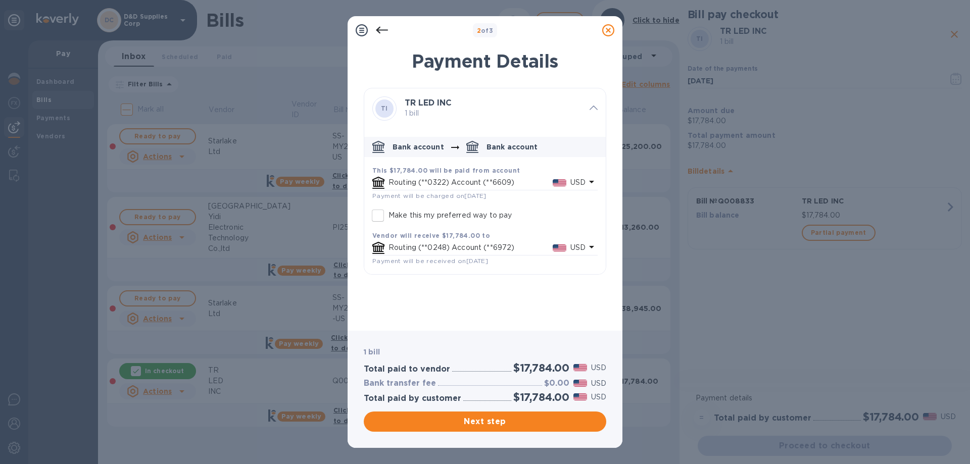
click at [531, 183] on p "Routing (**0322) Account (**6609)" at bounding box center [471, 182] width 164 height 11
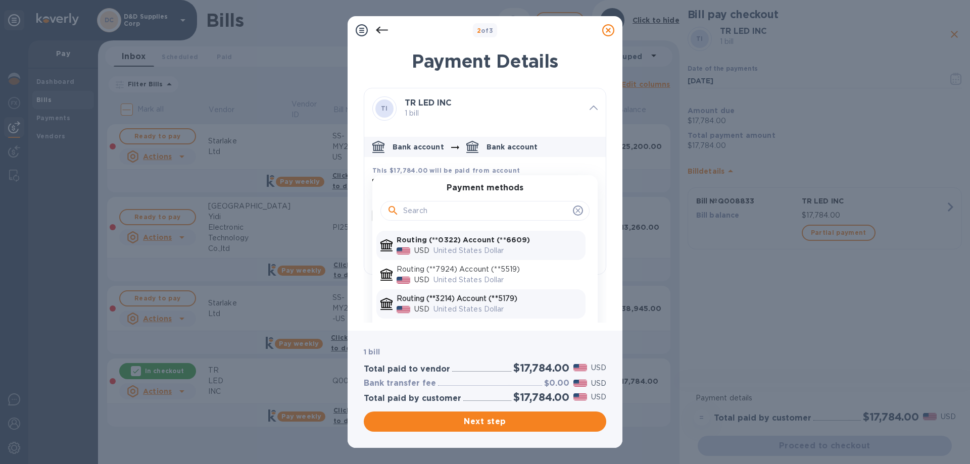
scroll to position [20, 0]
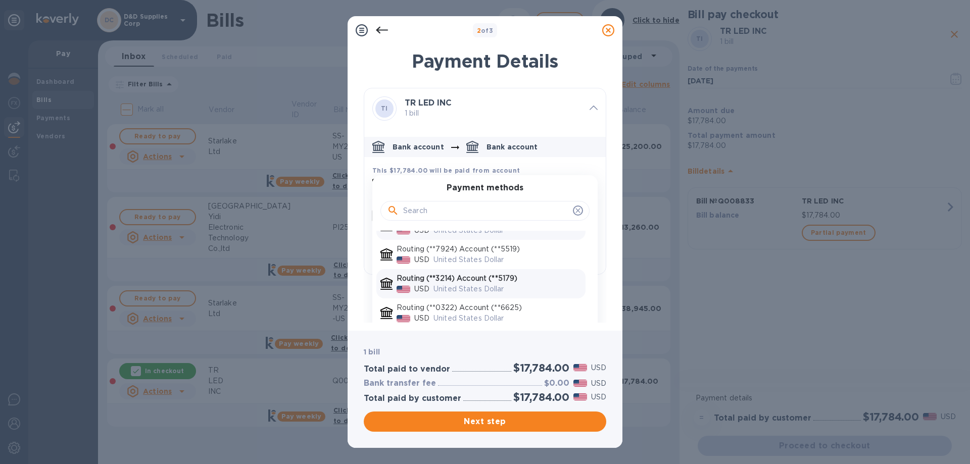
click at [526, 285] on p "United States Dollar" at bounding box center [508, 289] width 148 height 11
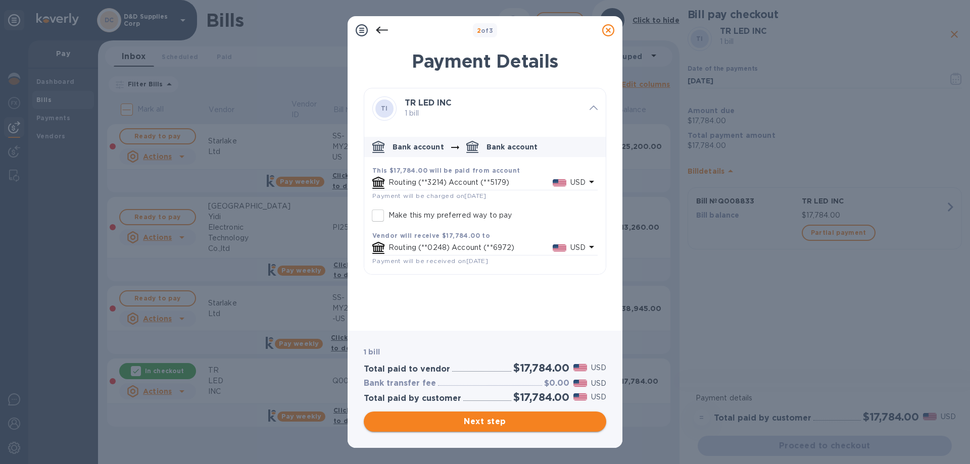
click at [489, 423] on span "Next step" at bounding box center [485, 422] width 226 height 12
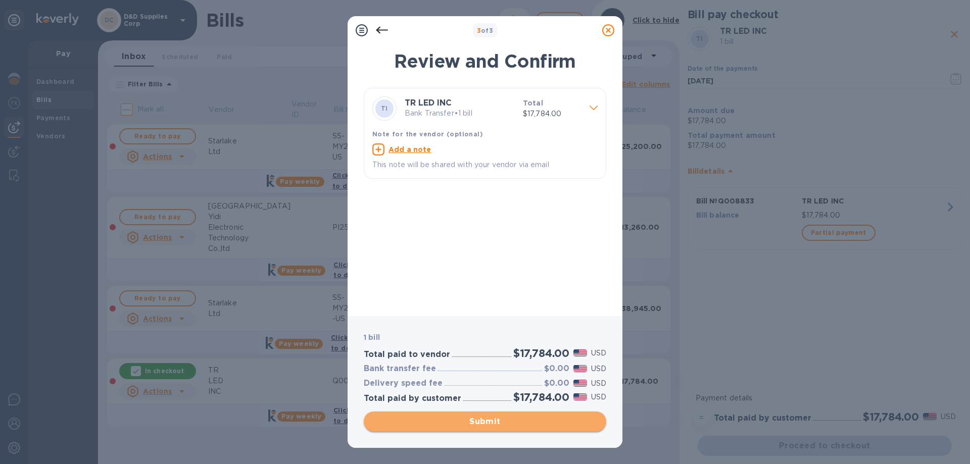
click at [489, 423] on span "Submit" at bounding box center [485, 422] width 226 height 12
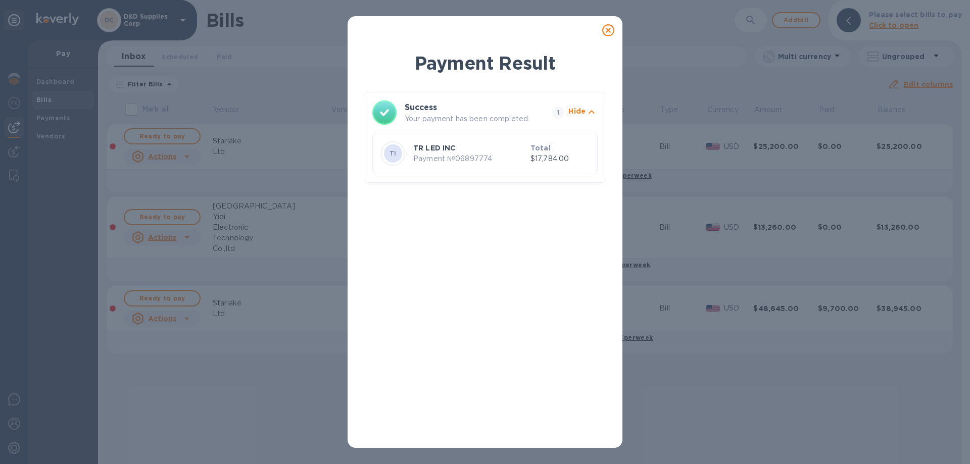
click at [458, 291] on div "Payment Result Success Your payment has been completed. 1 Hide TI TR LED INC Pa…" at bounding box center [485, 246] width 243 height 390
click at [607, 31] on icon at bounding box center [608, 30] width 12 height 12
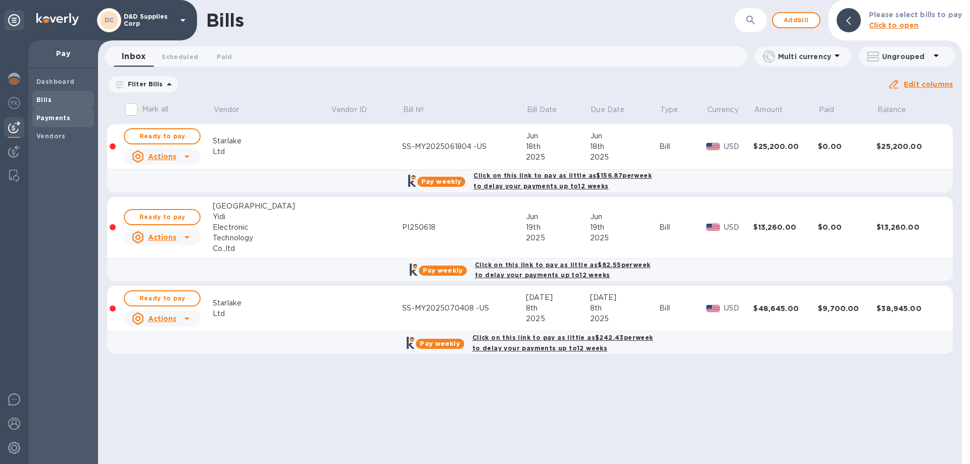
click at [44, 118] on b "Payments" at bounding box center [53, 118] width 34 height 8
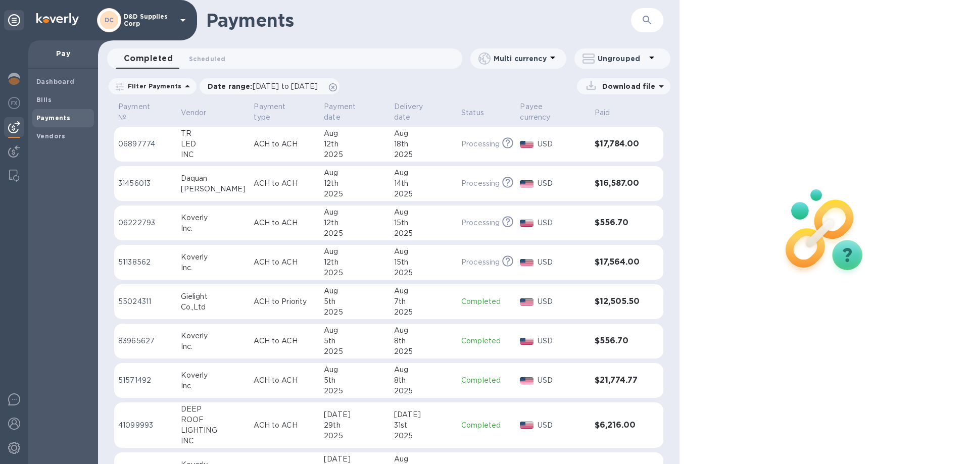
click at [436, 178] on div "14th" at bounding box center [423, 183] width 59 height 11
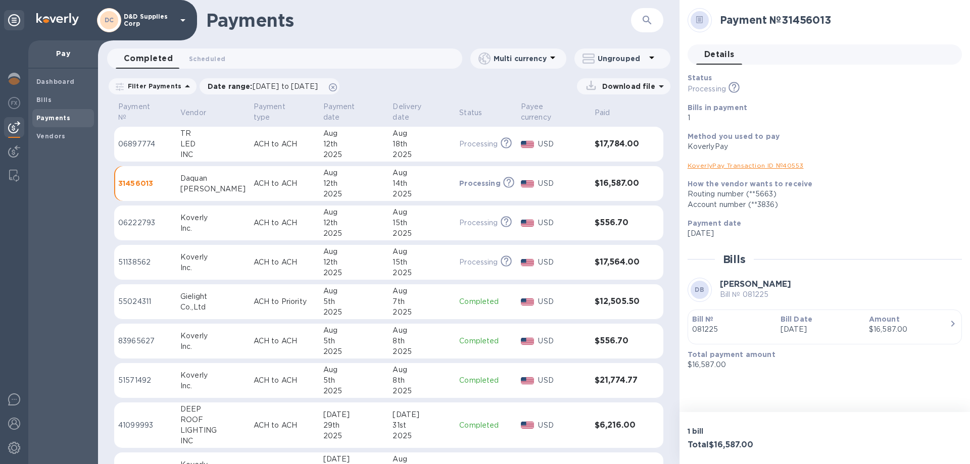
click at [729, 167] on link "KoverlyPay Transaction ID № 40553" at bounding box center [746, 166] width 116 height 8
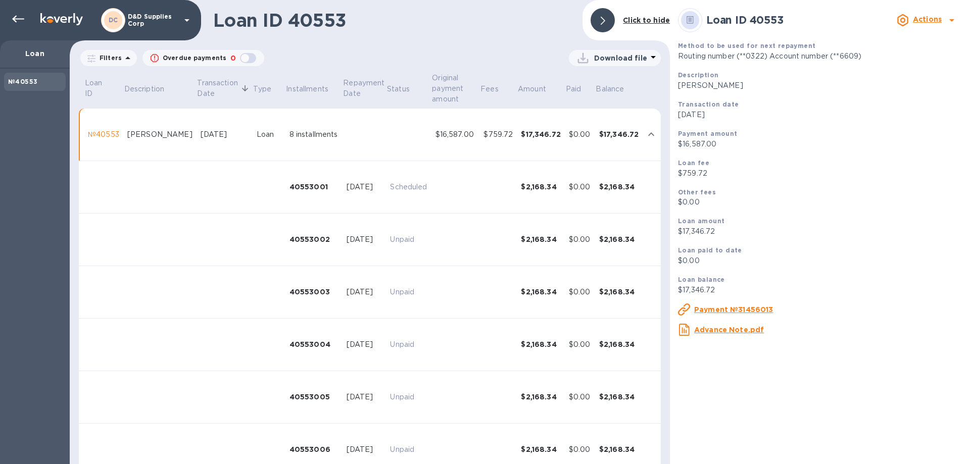
click at [926, 16] on b "Actions" at bounding box center [927, 19] width 29 height 8
click at [878, 65] on b "Change payment method" at bounding box center [901, 62] width 97 height 8
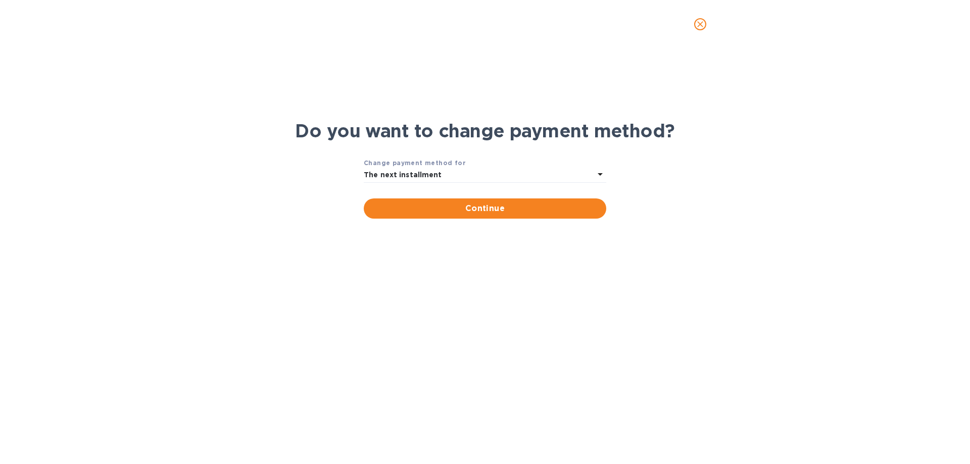
click at [495, 171] on div "The next installment" at bounding box center [479, 175] width 230 height 14
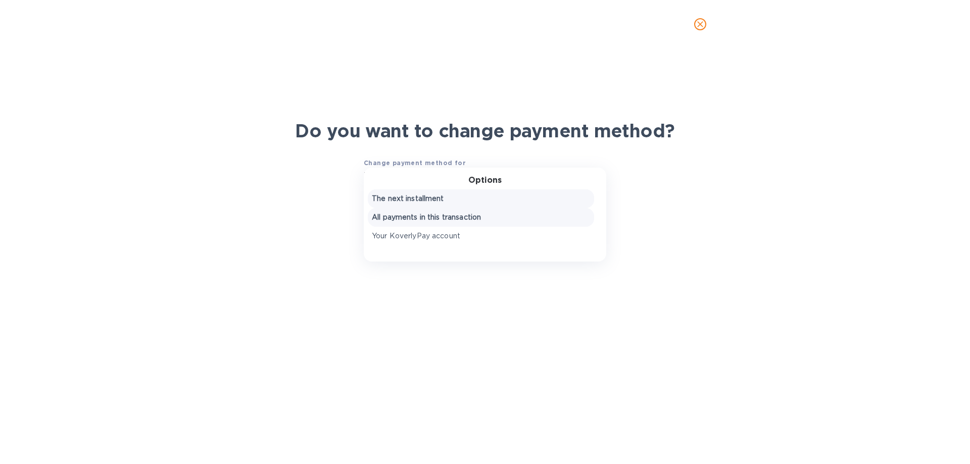
click at [441, 214] on p "All payments in this transaction" at bounding box center [481, 217] width 218 height 11
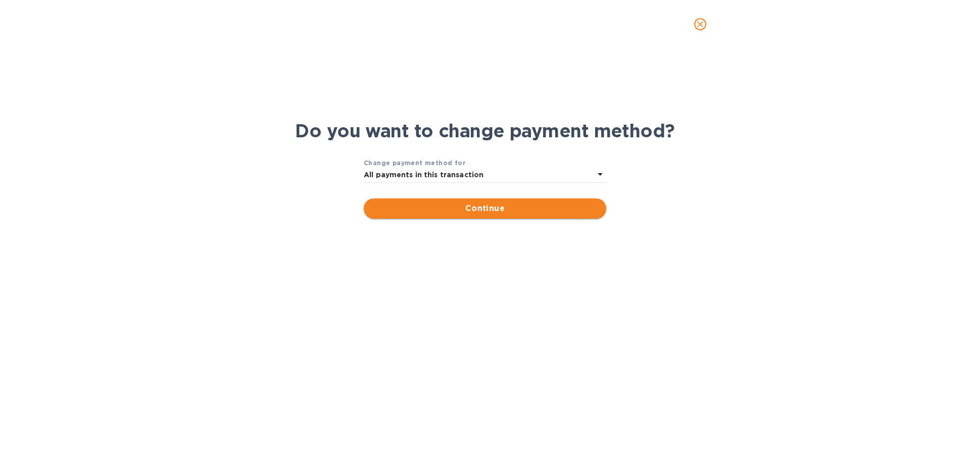
click at [450, 213] on span "Continue" at bounding box center [485, 209] width 226 height 12
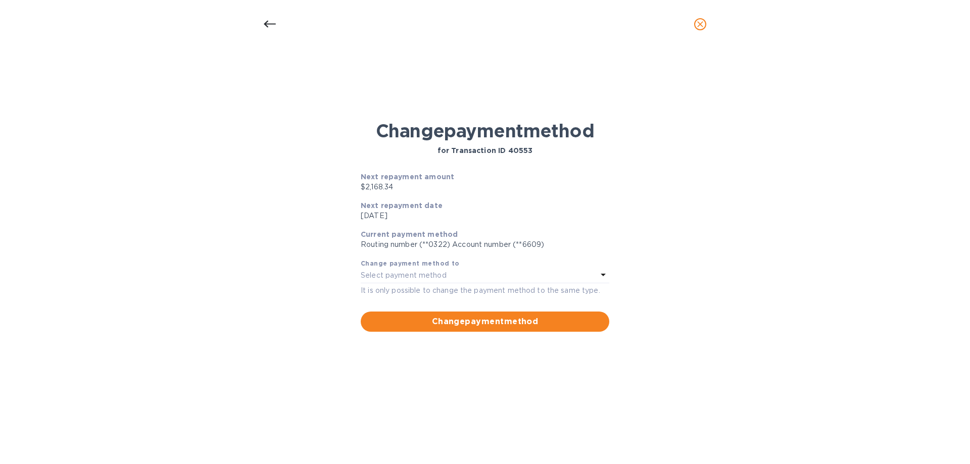
click at [465, 273] on div "Select payment method" at bounding box center [479, 276] width 236 height 14
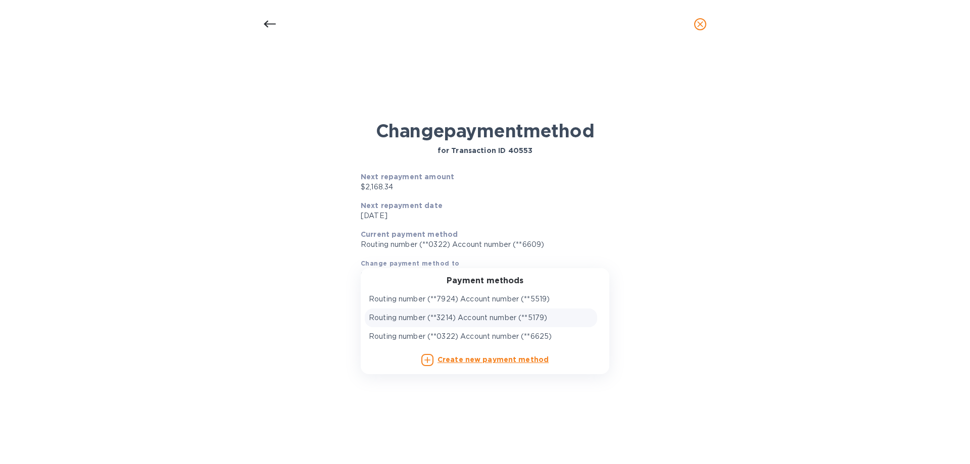
click at [479, 319] on p "Routing number (**3214) Account number (**5179)" at bounding box center [458, 318] width 178 height 11
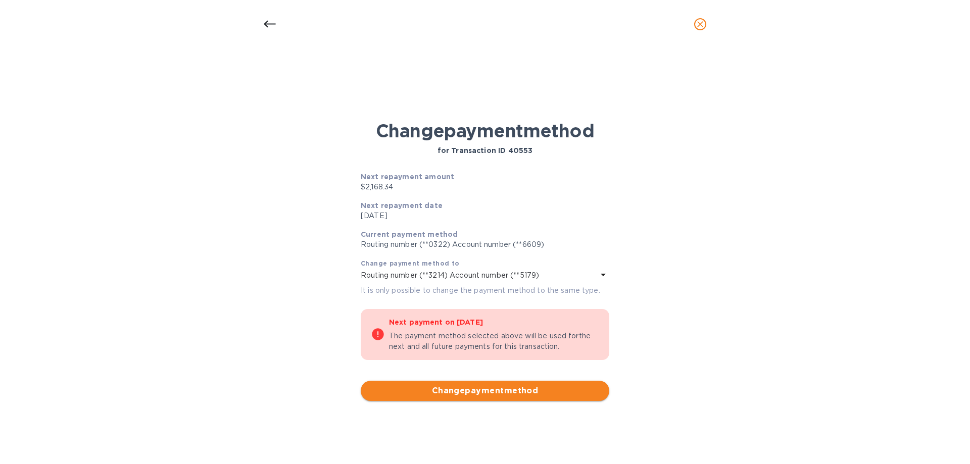
click at [476, 392] on span "Change payment method" at bounding box center [485, 391] width 232 height 12
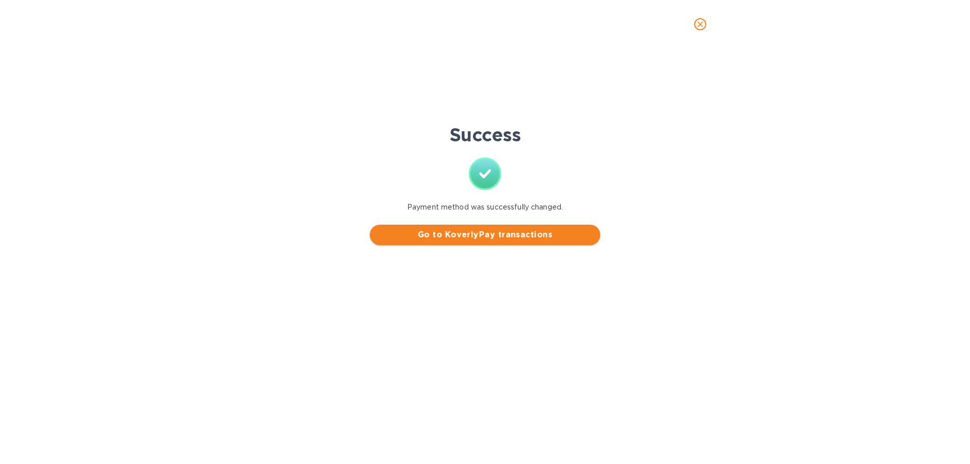
click at [496, 238] on span "Go to KoverlyPay transactions" at bounding box center [485, 235] width 214 height 12
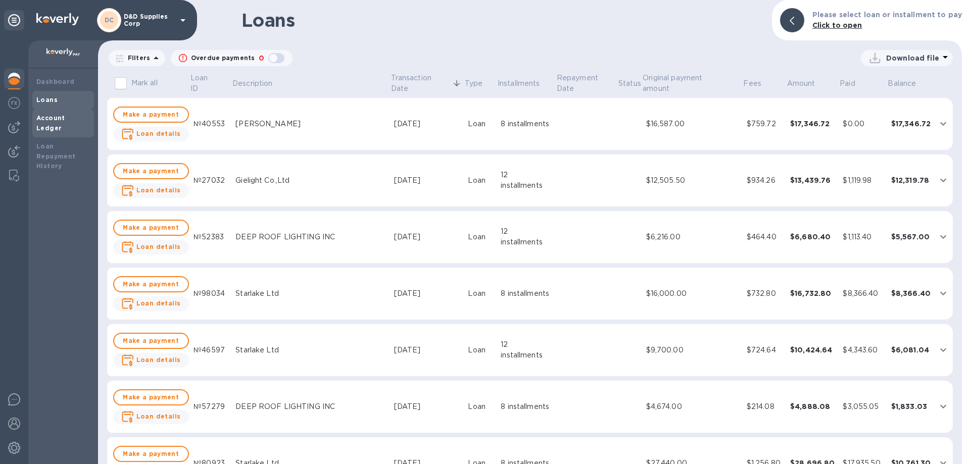
click at [65, 115] on b "Account Ledger" at bounding box center [50, 123] width 29 height 18
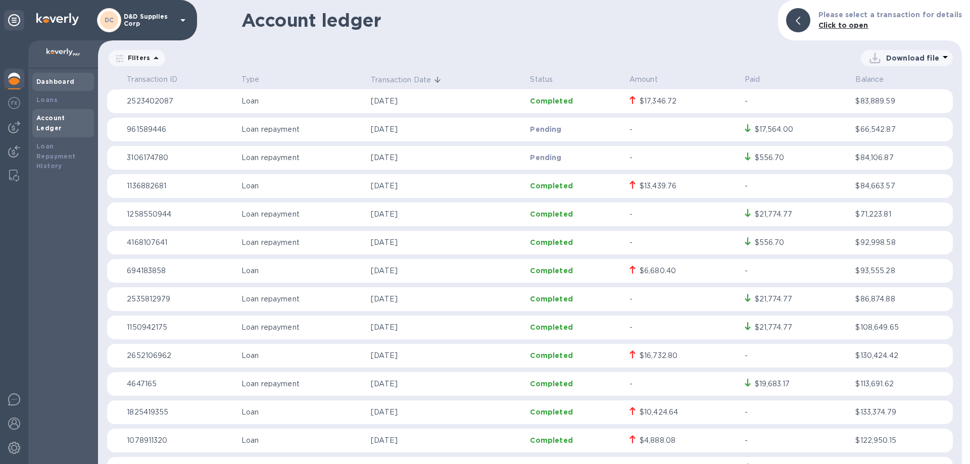
click at [57, 83] on b "Dashboard" at bounding box center [55, 82] width 38 height 8
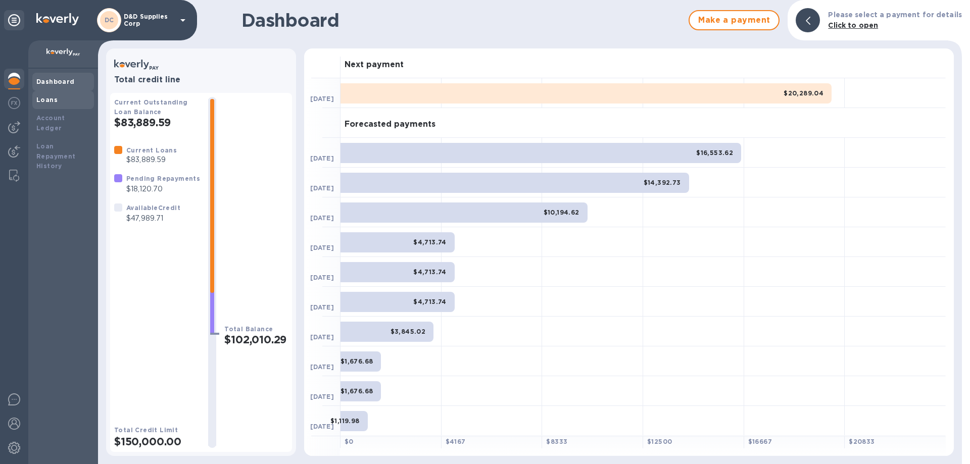
click at [52, 103] on b "Loans" at bounding box center [46, 100] width 21 height 8
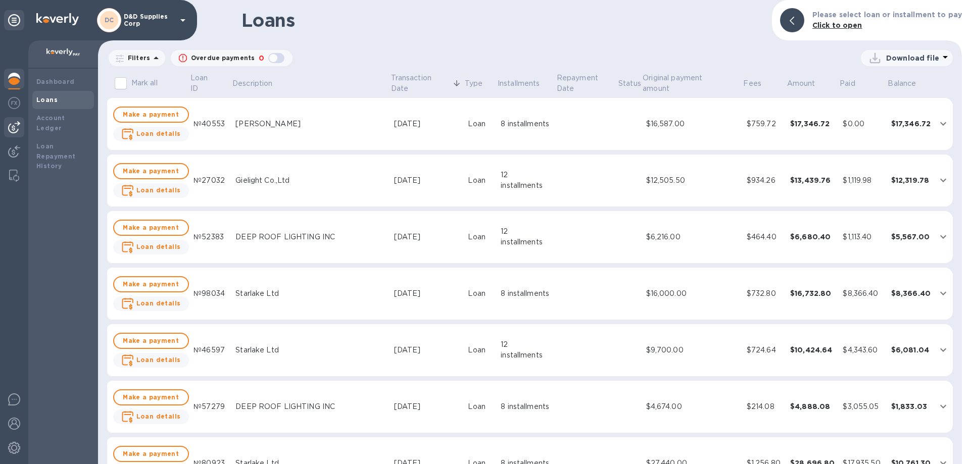
click at [13, 128] on img at bounding box center [14, 127] width 12 height 12
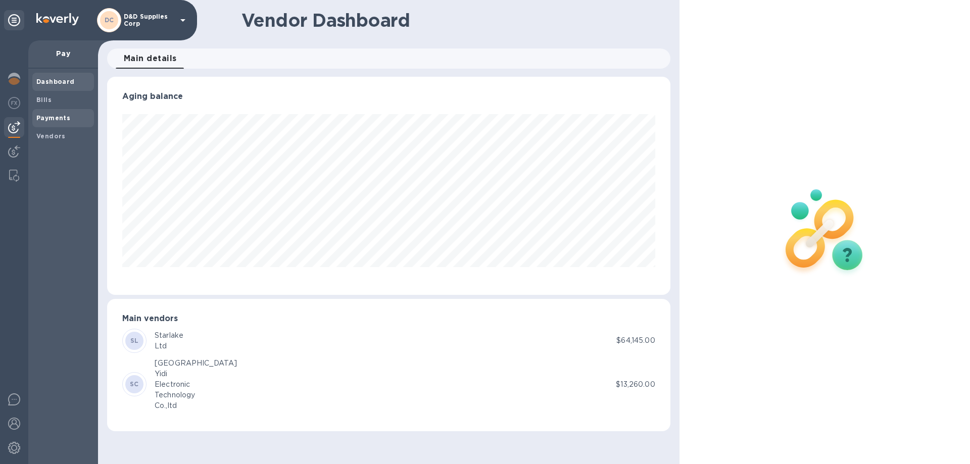
scroll to position [218, 563]
click at [50, 119] on b "Payments" at bounding box center [53, 118] width 34 height 8
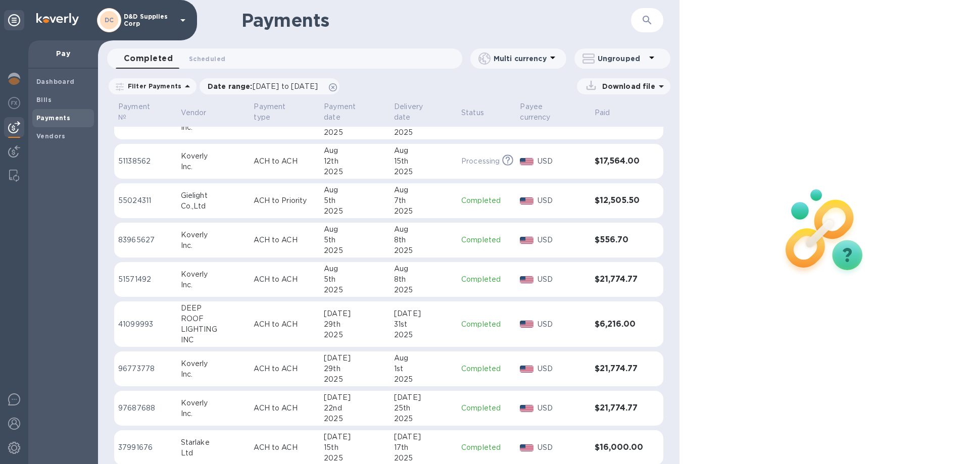
scroll to position [142, 0]
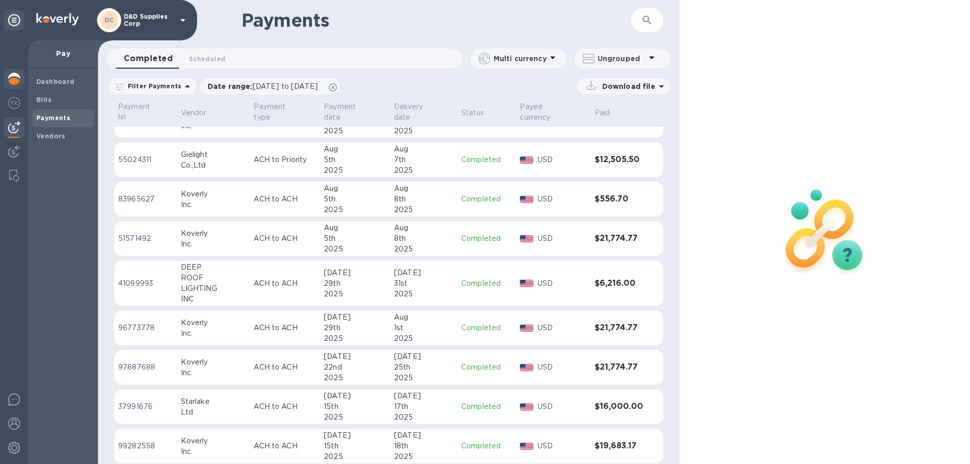
click at [15, 78] on img at bounding box center [14, 79] width 12 height 12
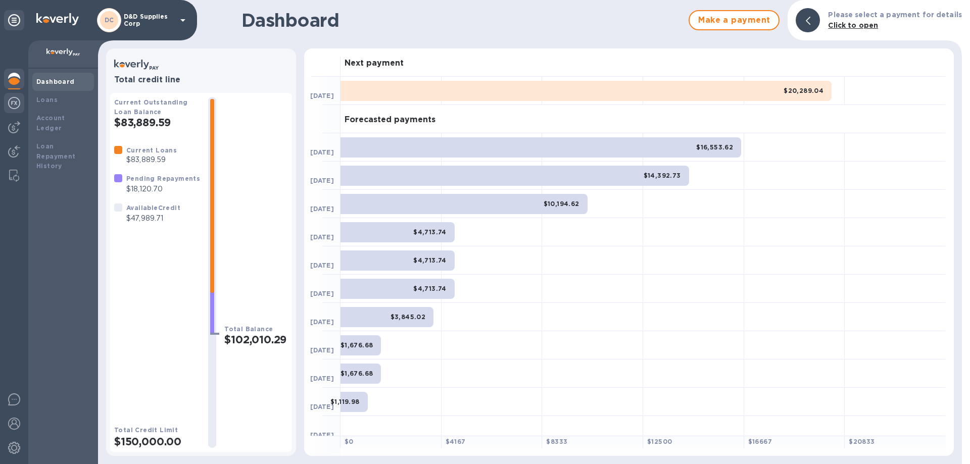
click at [15, 105] on img at bounding box center [14, 103] width 12 height 12
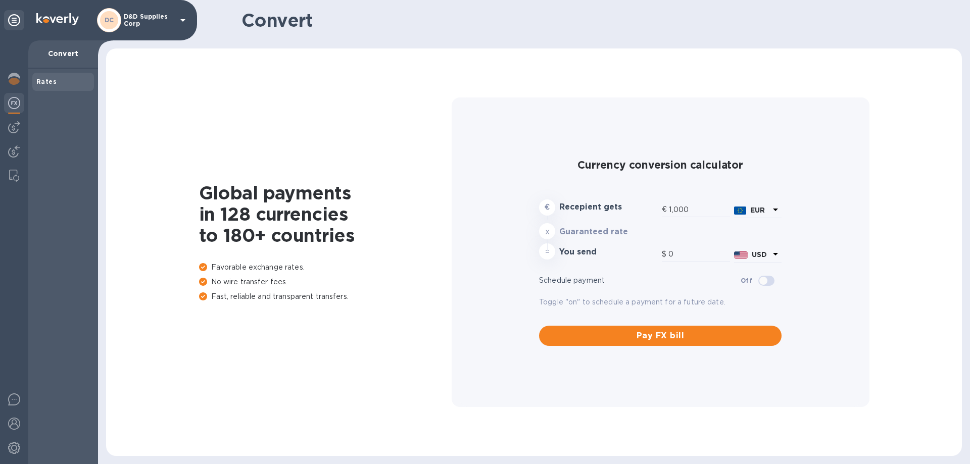
type input "1,173.55"
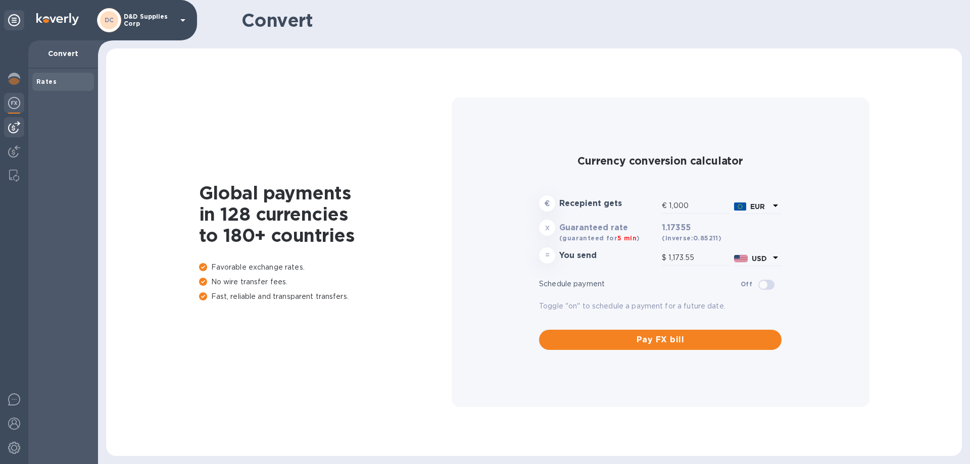
click at [16, 130] on img at bounding box center [14, 127] width 12 height 12
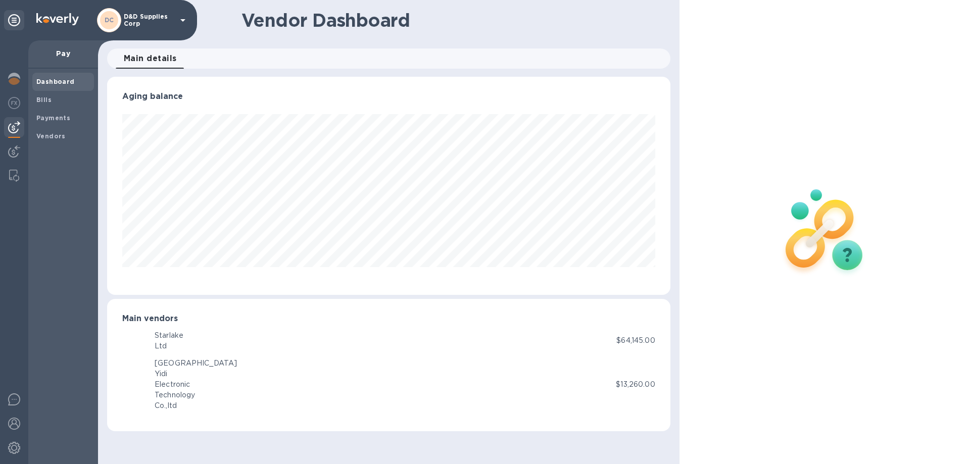
scroll to position [218, 563]
click at [55, 101] on span "Bills" at bounding box center [63, 100] width 54 height 10
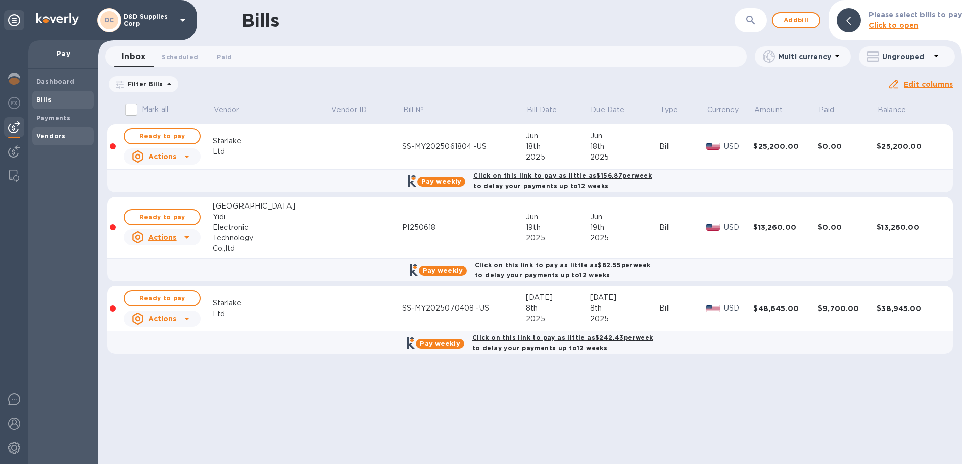
click at [53, 133] on b "Vendors" at bounding box center [50, 136] width 29 height 8
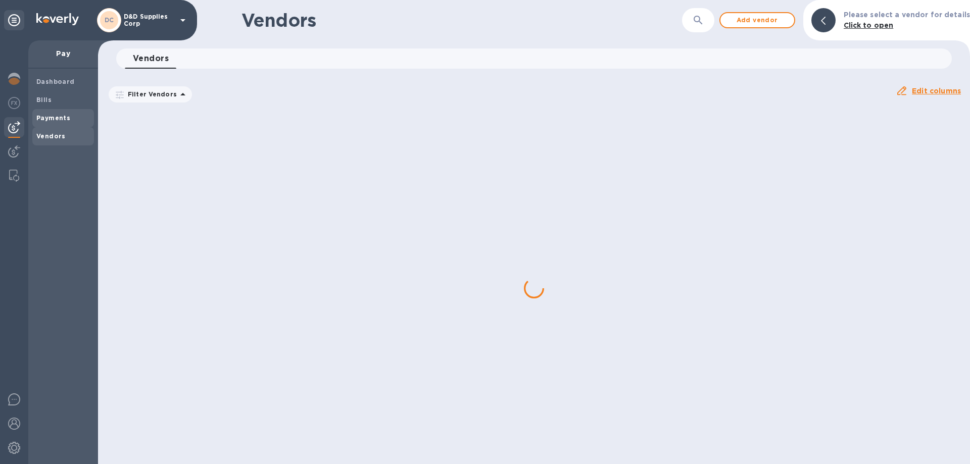
click at [58, 115] on b "Payments" at bounding box center [53, 118] width 34 height 8
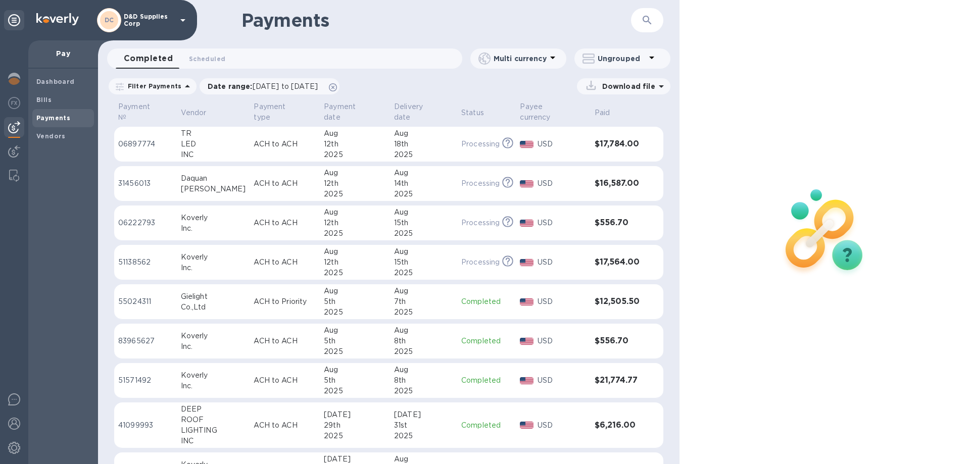
click at [161, 11] on div "DC D&D Supplies Corp" at bounding box center [143, 20] width 92 height 24
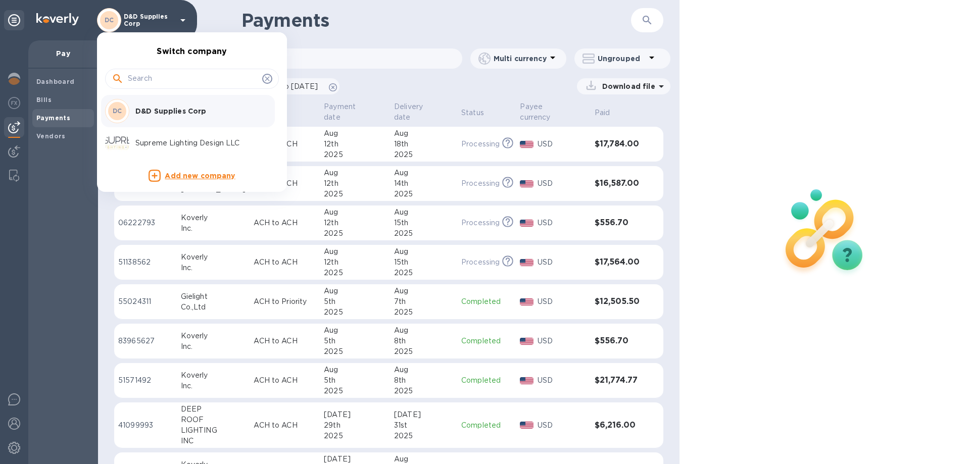
click at [160, 148] on p "Supreme Lighting Design LLC" at bounding box center [198, 143] width 127 height 11
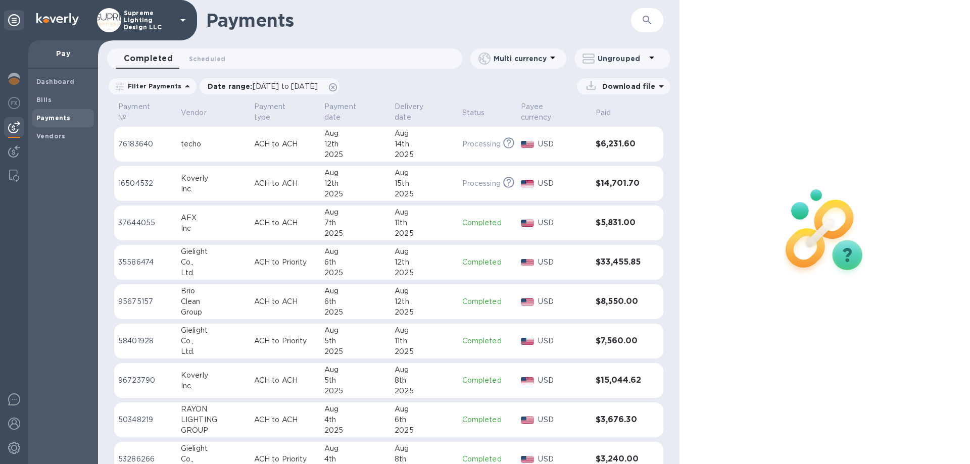
click at [344, 268] on div "2025" at bounding box center [355, 273] width 62 height 11
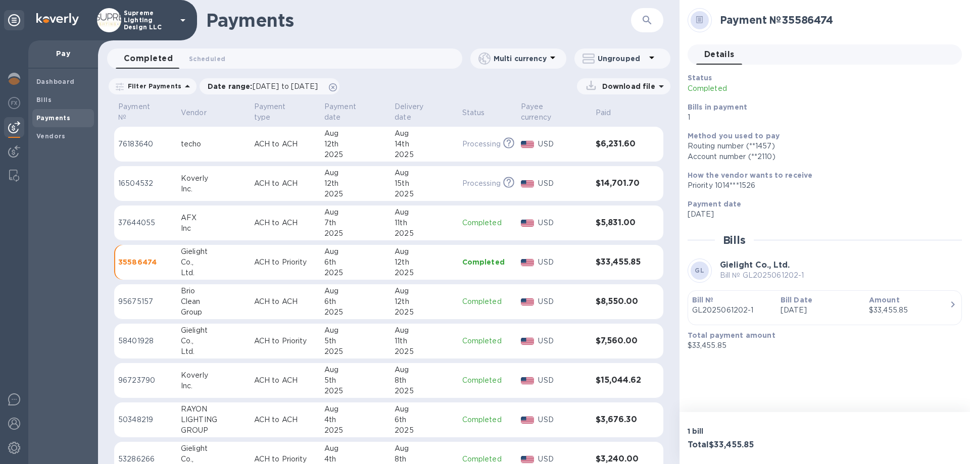
click at [346, 257] on div "6th" at bounding box center [355, 262] width 62 height 11
